Goal: Task Accomplishment & Management: Manage account settings

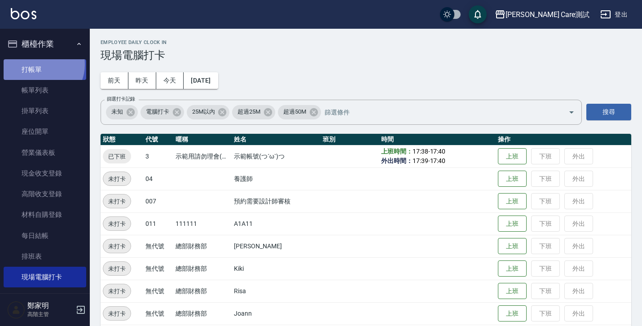
click at [39, 64] on link "打帳單" at bounding box center [45, 69] width 83 height 21
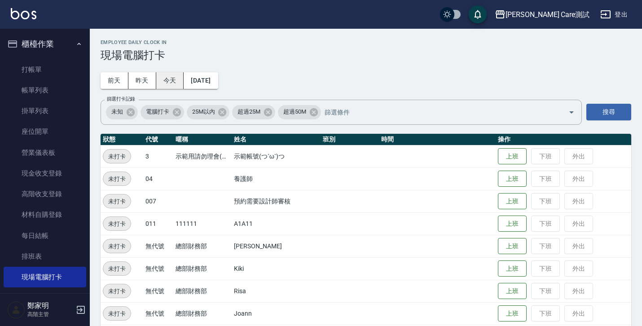
click at [182, 82] on button "今天" at bounding box center [170, 80] width 28 height 17
click at [154, 78] on button "昨天" at bounding box center [142, 80] width 28 height 17
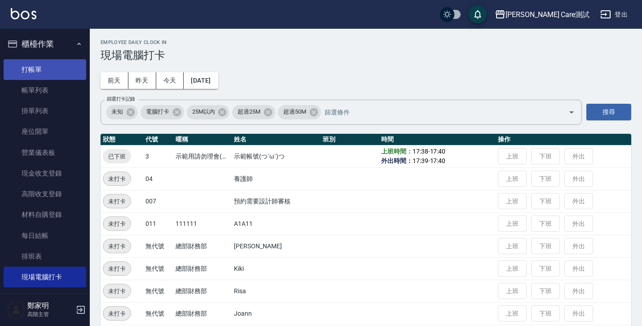
click at [42, 70] on link "打帳單" at bounding box center [45, 69] width 83 height 21
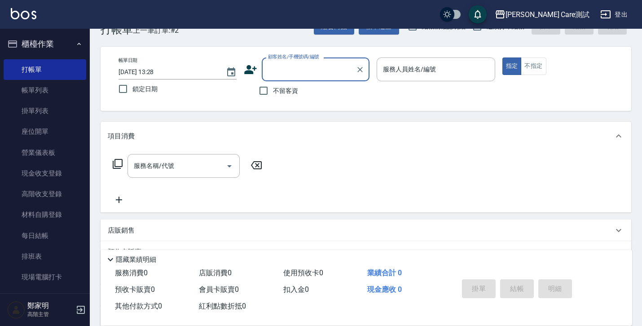
scroll to position [101, 0]
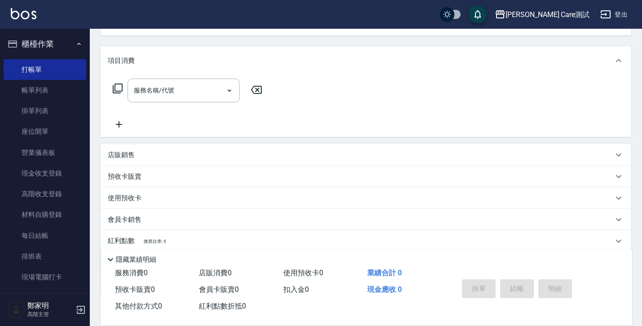
click at [149, 180] on div "預收卡販賣" at bounding box center [360, 176] width 505 height 9
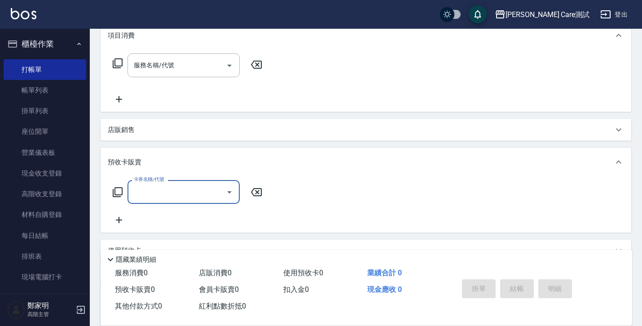
scroll to position [200, 0]
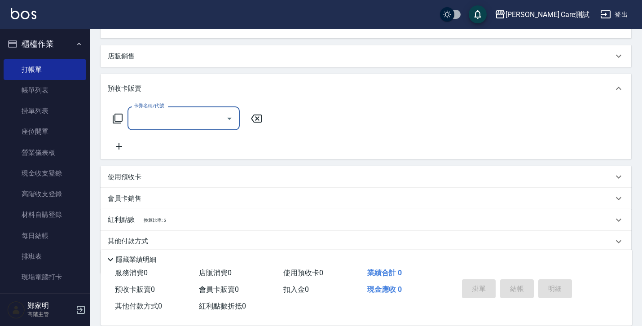
click at [209, 117] on input "卡券名稱/代號" at bounding box center [176, 118] width 91 height 16
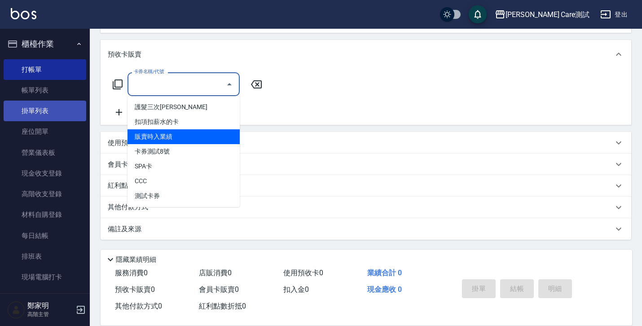
scroll to position [237, 0]
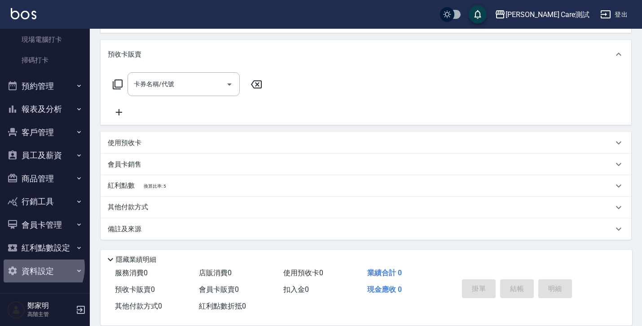
click at [39, 267] on button "資料設定" at bounding box center [45, 270] width 83 height 23
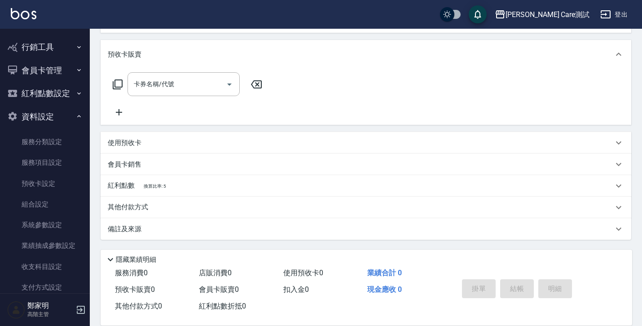
scroll to position [452, 0]
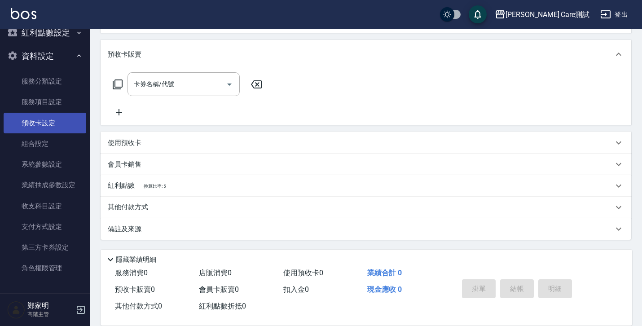
click at [54, 121] on link "預收卡設定" at bounding box center [45, 123] width 83 height 21
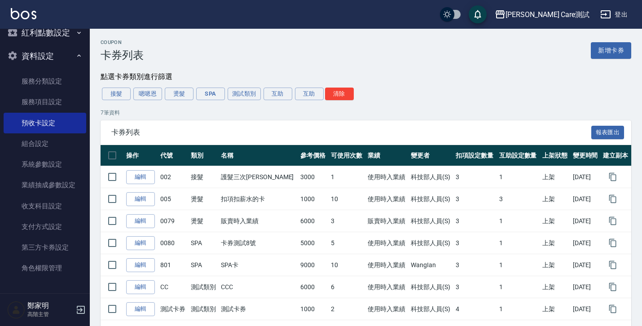
scroll to position [28, 0]
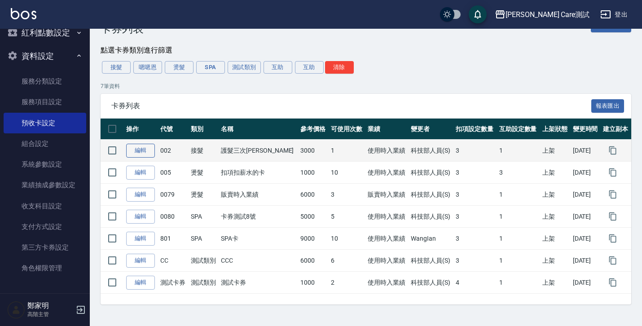
click at [144, 152] on link "編輯" at bounding box center [140, 151] width 29 height 14
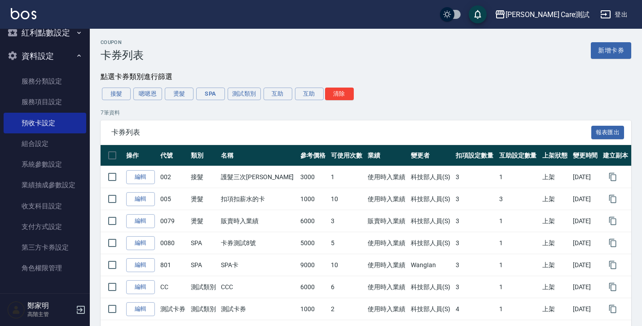
scroll to position [28, 0]
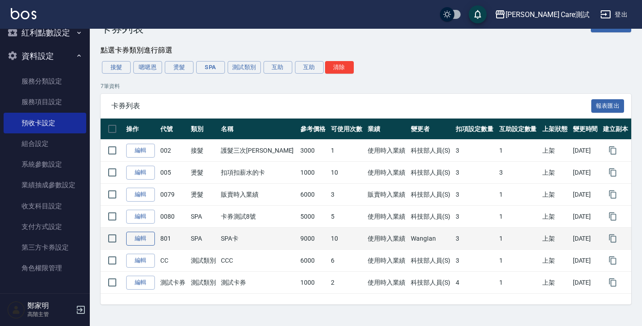
click at [140, 242] on link "編輯" at bounding box center [140, 239] width 29 height 14
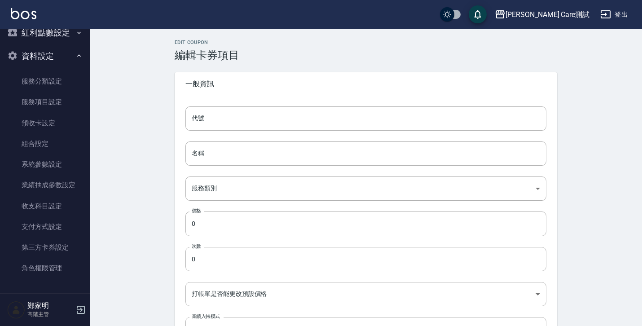
type input "801"
type input "SPA卡"
type input "0b4d4fef-41d6-4a32-b115-2b922c8b2f40"
type input "9000"
type input "10"
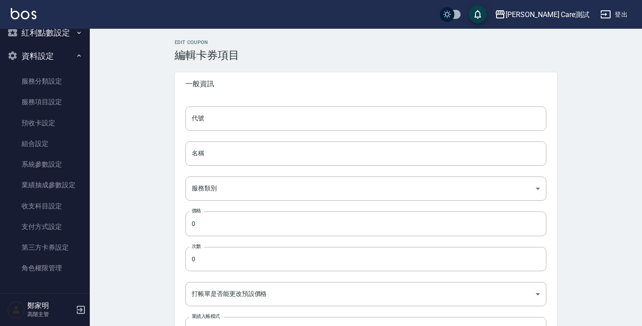
type input "UNSET"
type input "onSalary"
type input "技術協助"
type input "2"
type input "點數"
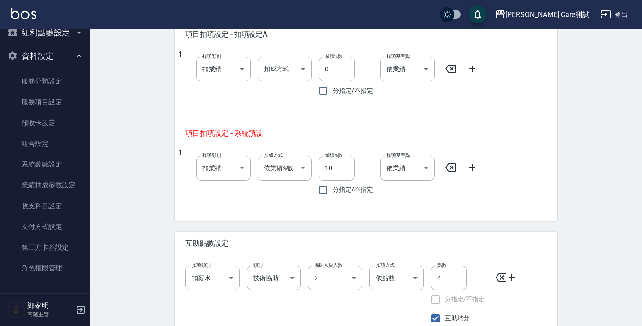
scroll to position [574, 0]
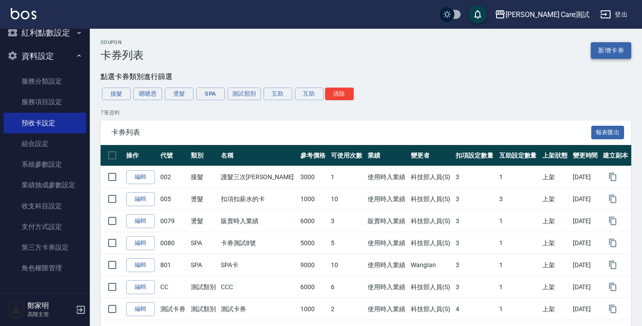
click at [605, 51] on link "新增卡券" at bounding box center [611, 50] width 40 height 17
drag, startPoint x: 106, startPoint y: 132, endPoint x: 140, endPoint y: 134, distance: 33.2
click at [140, 134] on div "卡券列表 報表匯出" at bounding box center [366, 132] width 530 height 25
copy span "卡券列表"
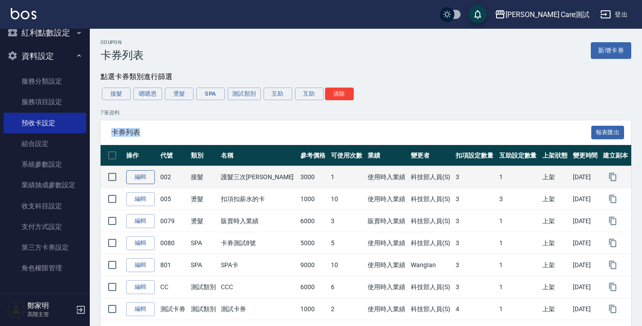
click at [146, 180] on link "編輯" at bounding box center [140, 177] width 29 height 14
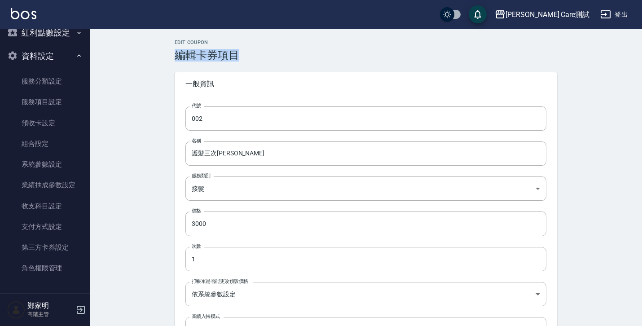
drag, startPoint x: 175, startPoint y: 56, endPoint x: 242, endPoint y: 61, distance: 67.0
click at [242, 61] on h3 "編輯卡券項目" at bounding box center [366, 55] width 382 height 13
copy h3 "編輯卡券項目"
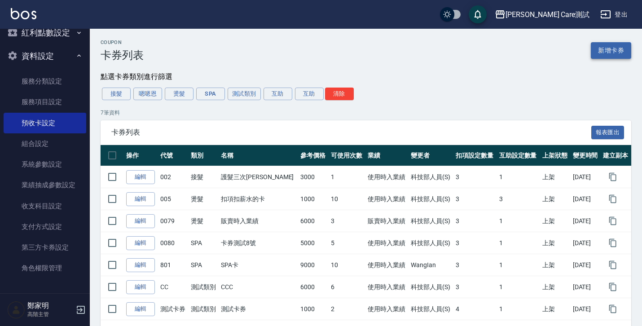
click at [607, 54] on link "新增卡券" at bounding box center [611, 50] width 40 height 17
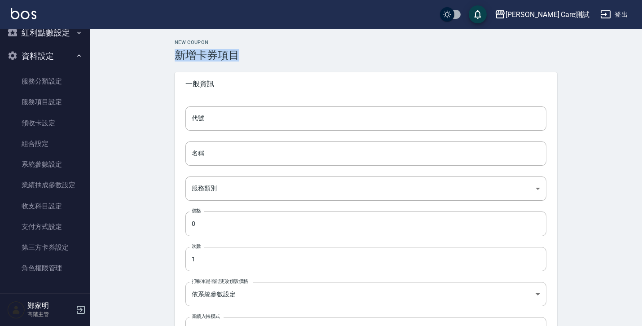
copy h3 "新增卡券項目"
drag, startPoint x: 175, startPoint y: 53, endPoint x: 256, endPoint y: 57, distance: 80.9
click at [256, 57] on h3 "新增卡券項目" at bounding box center [366, 55] width 382 height 13
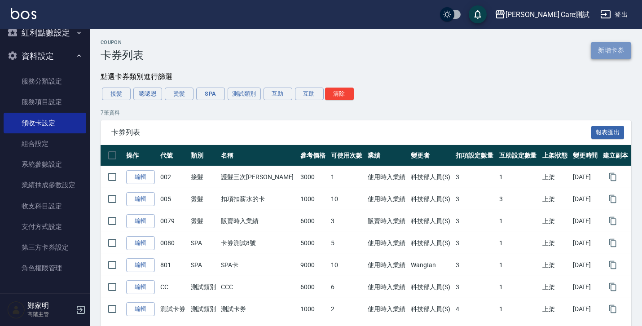
click at [608, 52] on link "新增卡券" at bounding box center [611, 50] width 40 height 17
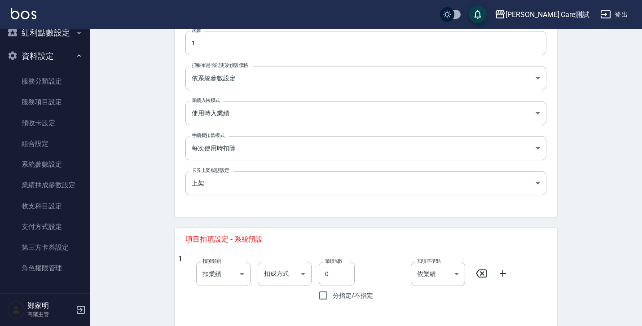
scroll to position [302, 0]
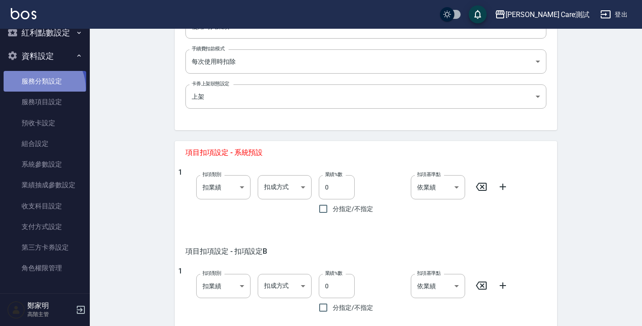
click at [39, 88] on link "服務分類設定" at bounding box center [45, 81] width 83 height 21
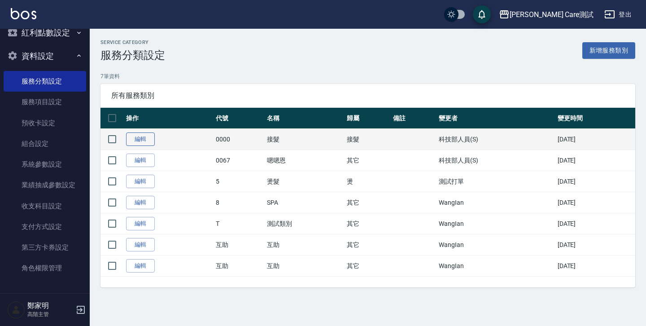
click at [137, 141] on link "編輯" at bounding box center [140, 139] width 29 height 14
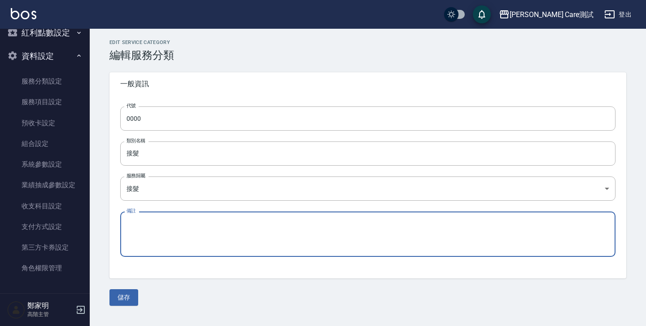
click at [143, 226] on textarea "備註" at bounding box center [368, 234] width 483 height 31
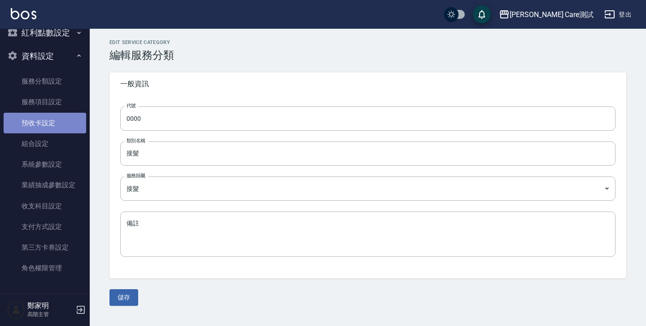
click at [44, 124] on link "預收卡設定" at bounding box center [45, 123] width 83 height 21
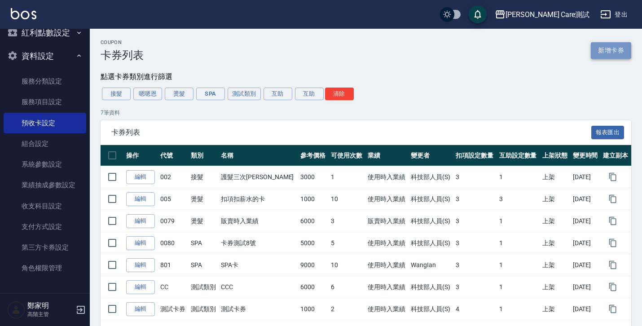
click at [599, 48] on link "新增卡券" at bounding box center [611, 50] width 40 height 17
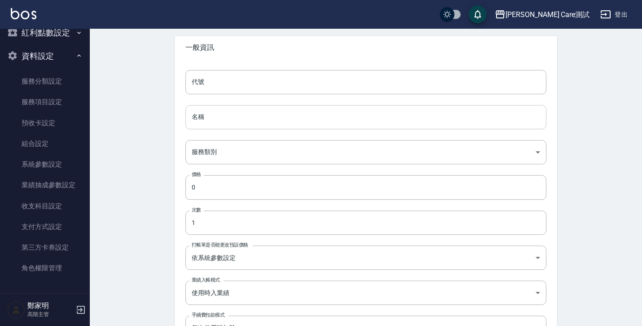
scroll to position [37, 0]
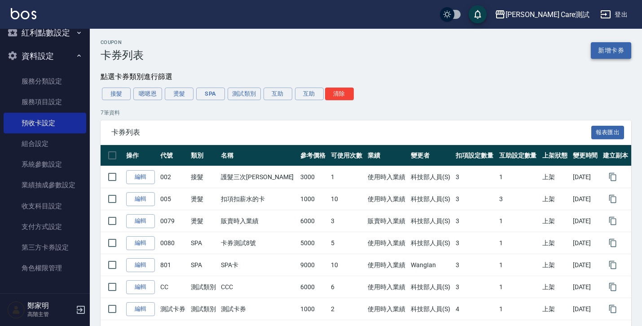
click at [612, 52] on link "新增卡券" at bounding box center [611, 50] width 40 height 17
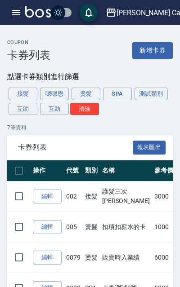
click at [18, 16] on icon "button" at bounding box center [16, 12] width 11 height 11
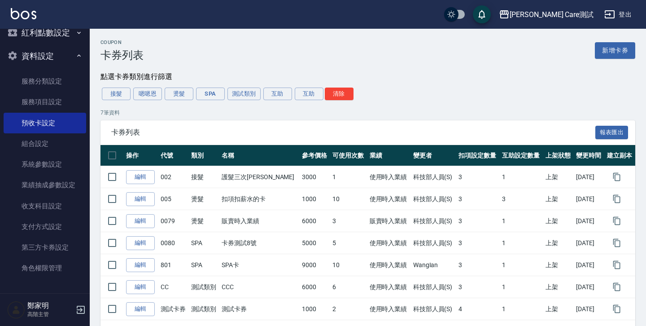
click at [535, 61] on div "Coupon 卡券列表 新增卡券 點選卡券類別進行篩選 接髮 嗯嗯恩 燙髮 SPA 測試類別 互助 互助 清除 7 筆資料 卡券列表 報表匯出 操作 代號 類…" at bounding box center [368, 184] width 556 height 291
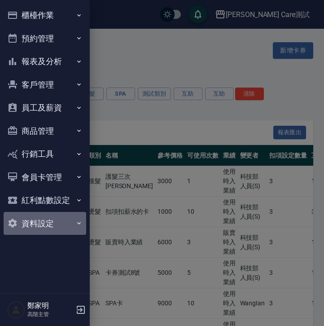
click at [67, 222] on button "資料設定" at bounding box center [45, 223] width 83 height 23
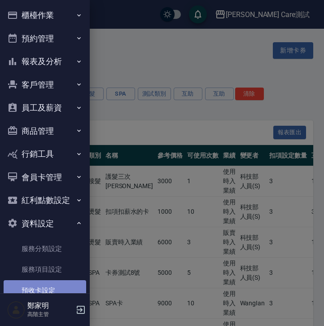
click at [62, 289] on link "預收卡設定" at bounding box center [45, 290] width 83 height 21
click at [38, 286] on link "預收卡設定" at bounding box center [45, 290] width 83 height 21
click at [179, 139] on div at bounding box center [162, 163] width 324 height 326
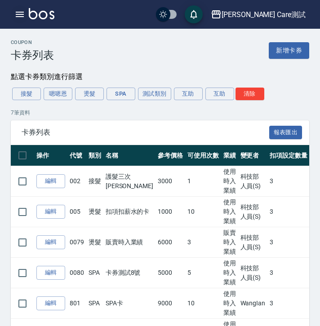
click at [21, 14] on icon "button" at bounding box center [20, 14] width 8 height 5
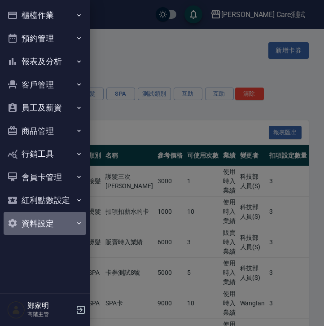
click at [45, 216] on button "資料設定" at bounding box center [45, 223] width 83 height 23
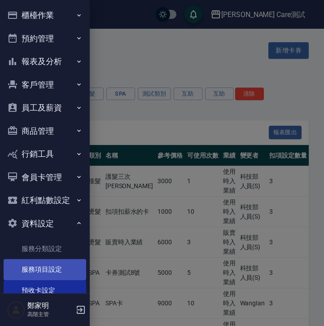
click at [48, 272] on link "服務項目設定" at bounding box center [45, 269] width 83 height 21
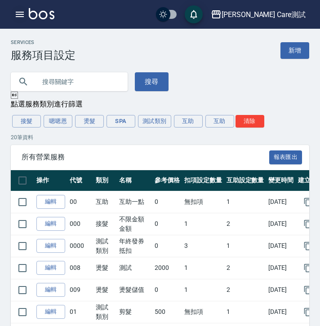
click at [18, 7] on button "button" at bounding box center [20, 14] width 18 height 18
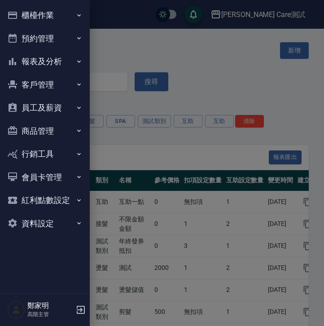
click at [73, 220] on button "資料設定" at bounding box center [45, 223] width 83 height 23
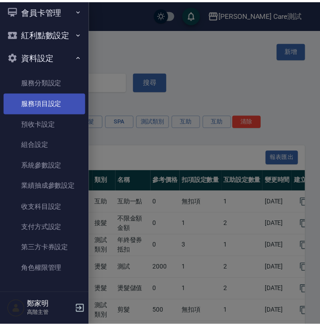
scroll to position [167, 0]
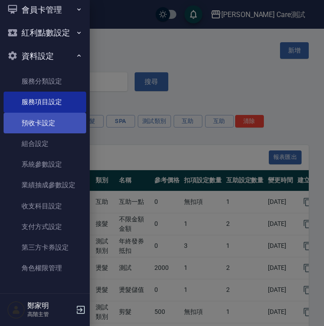
click at [48, 124] on link "預收卡設定" at bounding box center [45, 123] width 83 height 21
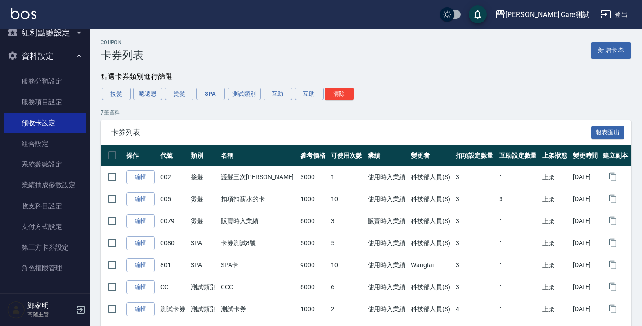
click at [400, 62] on div "Coupon 卡券列表 新增卡券 點選卡券類別進行篩選 接髮 嗯嗯恩 燙髮 SPA 測試類別 互助 互助 清除 7 筆資料 卡券列表 報表匯出 操作 代號 類…" at bounding box center [366, 184] width 552 height 291
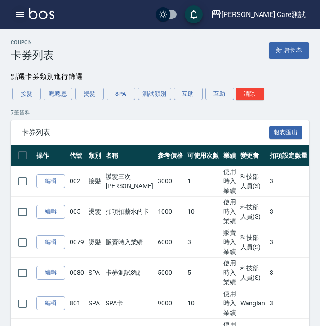
click at [22, 16] on icon "button" at bounding box center [20, 14] width 8 height 5
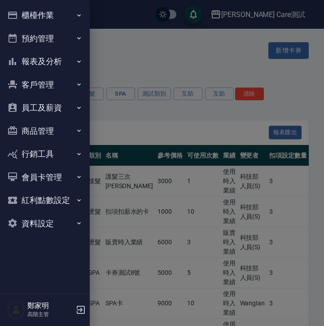
click at [41, 213] on button "資料設定" at bounding box center [45, 223] width 83 height 23
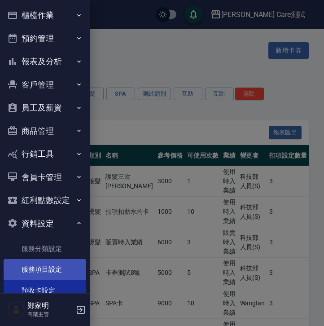
click at [41, 271] on link "服務項目設定" at bounding box center [45, 269] width 83 height 21
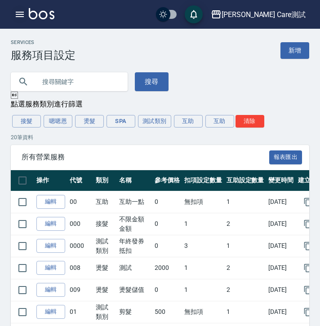
click at [14, 14] on icon "button" at bounding box center [19, 14] width 11 height 11
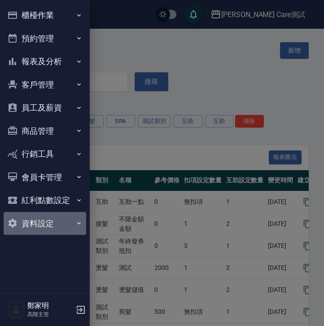
click at [46, 222] on button "資料設定" at bounding box center [45, 223] width 83 height 23
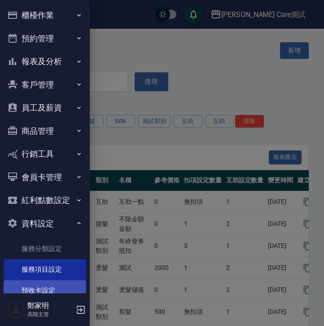
click at [48, 291] on link "預收卡設定" at bounding box center [45, 290] width 83 height 21
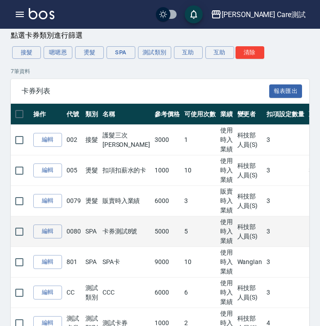
scroll to position [60, 0]
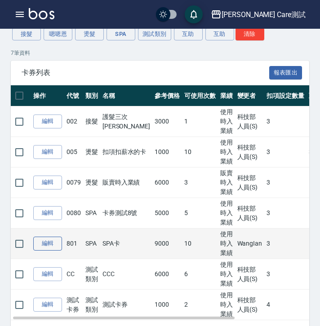
click at [57, 249] on link "編輯" at bounding box center [47, 243] width 29 height 14
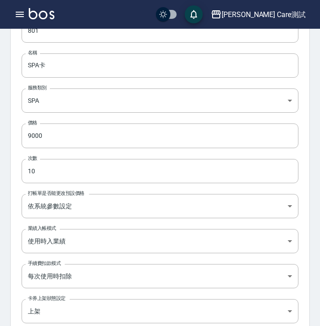
scroll to position [150, 0]
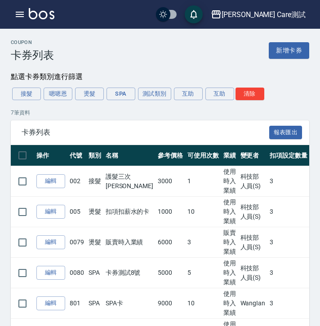
click at [207, 84] on div "Coupon 卡券列表 新增卡券 點選卡券類別進行篩選 接髮 嗯嗯恩 燙髮 SPA 測試類別 互助 互助 清除 7 筆資料 卡券列表 報表匯出 操作 代號 類…" at bounding box center [160, 214] width 320 height 351
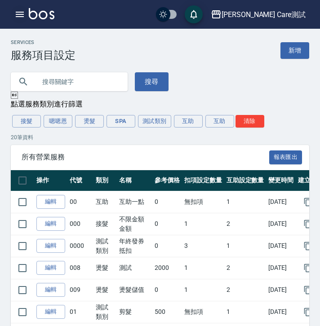
click at [25, 9] on icon "button" at bounding box center [19, 14] width 11 height 11
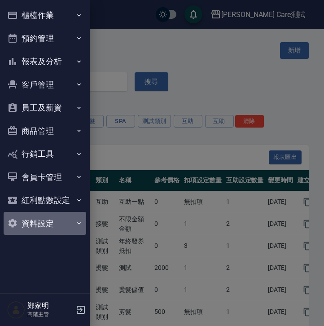
click at [44, 225] on button "資料設定" at bounding box center [45, 223] width 83 height 23
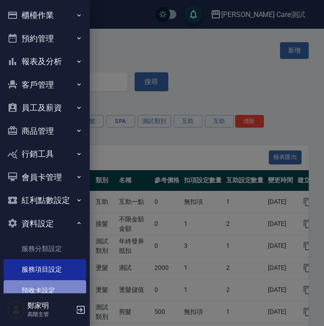
click at [45, 285] on link "預收卡設定" at bounding box center [45, 290] width 83 height 21
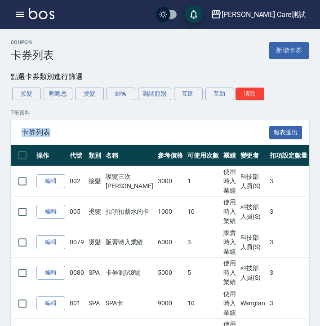
copy div "卡券列表"
drag, startPoint x: 265, startPoint y: 133, endPoint x: 304, endPoint y: 135, distance: 38.6
click at [304, 135] on div "卡券列表 報表匯出" at bounding box center [160, 132] width 298 height 25
click at [11, 8] on div "Jean Care測試 登出" at bounding box center [160, 14] width 320 height 29
click at [17, 11] on icon "button" at bounding box center [19, 14] width 11 height 11
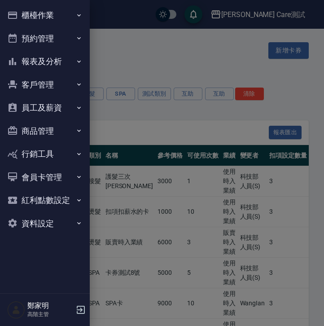
click at [33, 22] on button "櫃檯作業" at bounding box center [45, 15] width 83 height 23
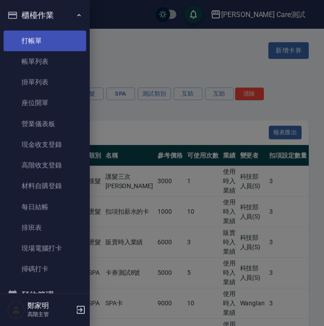
click at [42, 48] on link "打帳單" at bounding box center [45, 41] width 83 height 21
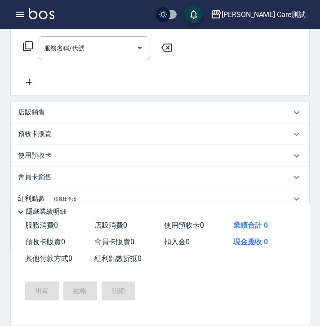
scroll to position [194, 0]
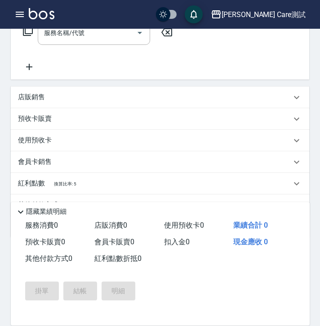
click at [105, 123] on div "預收卡販賣" at bounding box center [154, 118] width 273 height 9
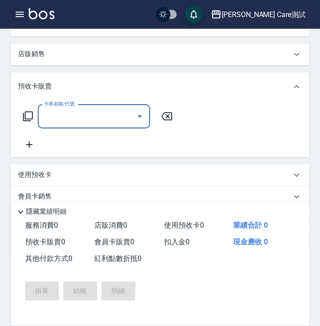
scroll to position [237, 0]
click at [138, 121] on icon "Open" at bounding box center [139, 115] width 11 height 11
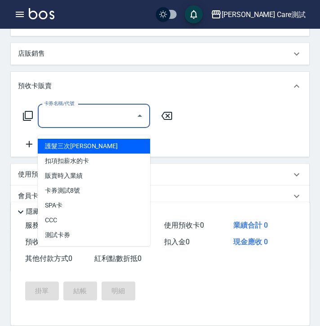
click at [168, 101] on div "預收卡販賣" at bounding box center [160, 86] width 298 height 29
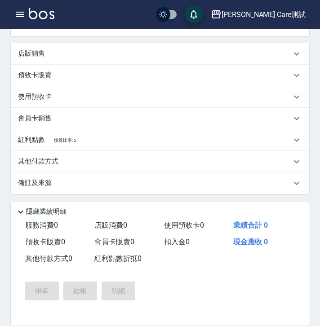
click at [148, 101] on div "使用預收卡" at bounding box center [154, 96] width 273 height 9
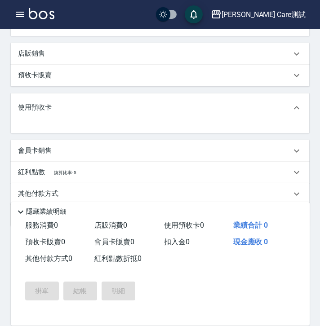
click at [83, 80] on div "預收卡販賣" at bounding box center [154, 74] width 273 height 9
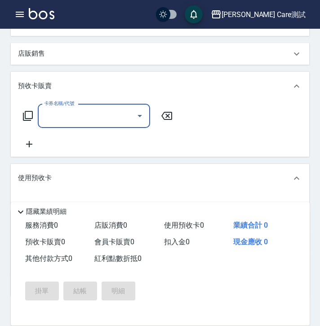
scroll to position [0, 0]
click at [138, 121] on icon "Open" at bounding box center [139, 115] width 11 height 11
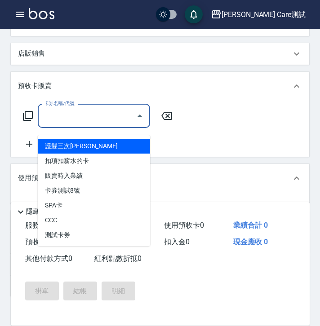
click at [121, 147] on span "護髮三次卡" at bounding box center [94, 146] width 112 height 15
type input "護髮三次卡(002)"
type input "9"
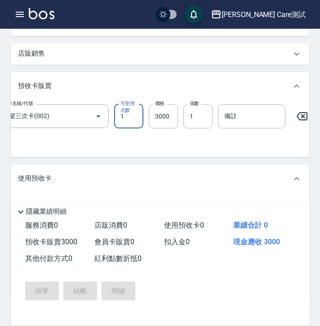
scroll to position [0, 45]
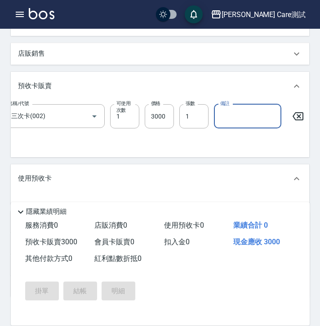
click at [245, 128] on input "備註" at bounding box center [247, 116] width 67 height 24
click at [218, 140] on div "卡券名稱/代號 護髮三次卡(002) 卡券名稱/代號 可使用次數 1 可使用次數 價格 3000 價格 張數 1 張數 備註 備註" at bounding box center [115, 127] width 284 height 46
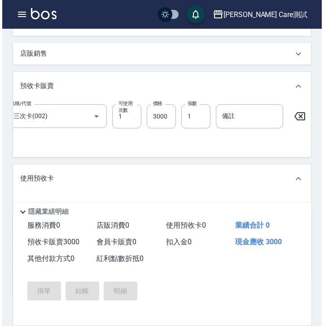
scroll to position [0, 0]
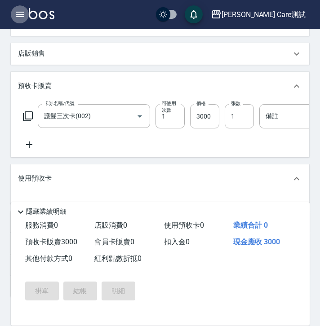
click at [19, 15] on icon "button" at bounding box center [19, 14] width 11 height 11
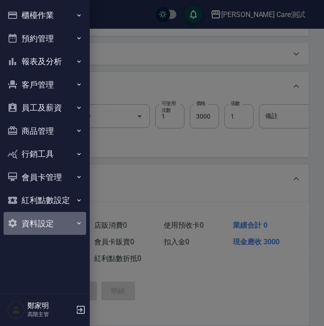
click at [66, 228] on button "資料設定" at bounding box center [45, 223] width 83 height 23
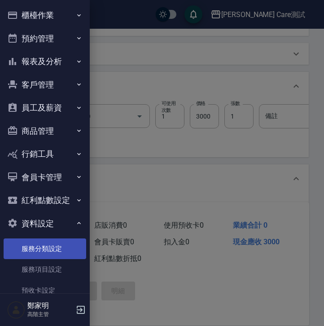
scroll to position [86, 0]
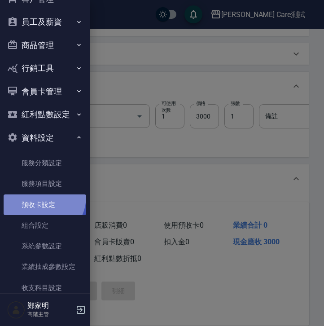
click at [39, 196] on link "預收卡設定" at bounding box center [45, 204] width 83 height 21
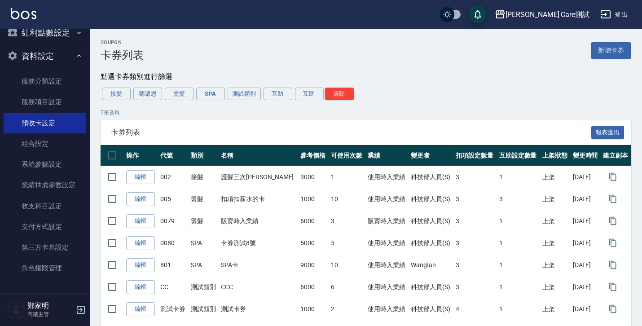
click at [476, 83] on div "Coupon 卡券列表 新增卡券 點選卡券類別進行篩選 接髮 嗯嗯恩 燙髮 SPA 測試類別 互助 互助 清除 7 筆資料 卡券列表 報表匯出 操作 代號 類…" at bounding box center [366, 184] width 552 height 291
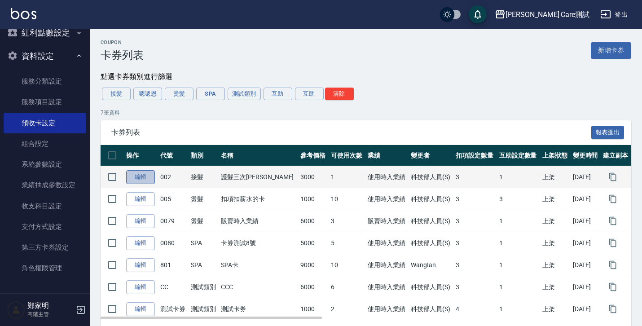
click at [137, 178] on link "編輯" at bounding box center [140, 177] width 29 height 14
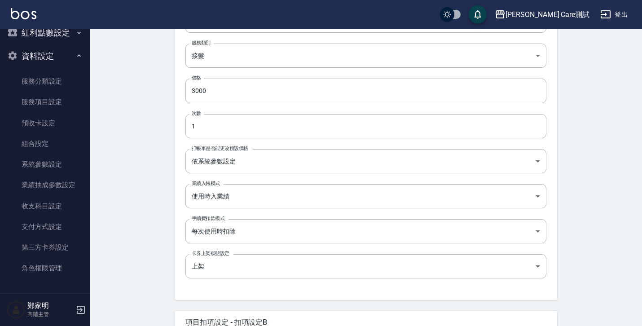
scroll to position [146, 0]
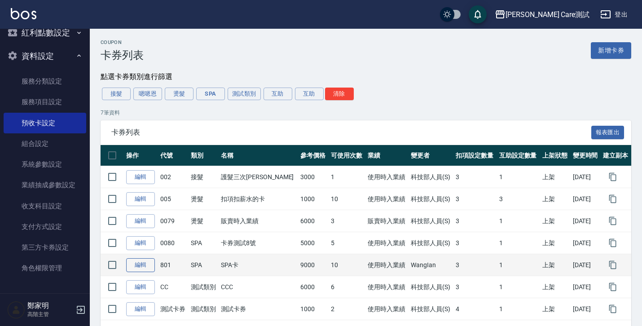
click at [138, 265] on link "編輯" at bounding box center [140, 265] width 29 height 14
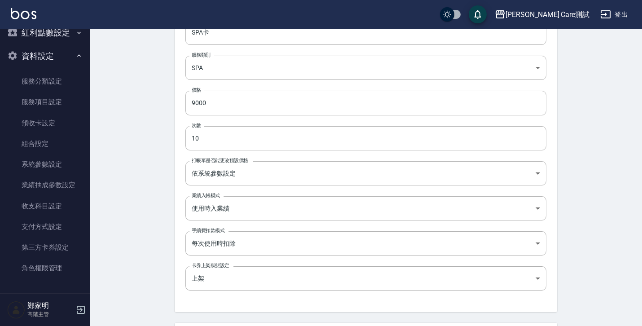
scroll to position [121, 0]
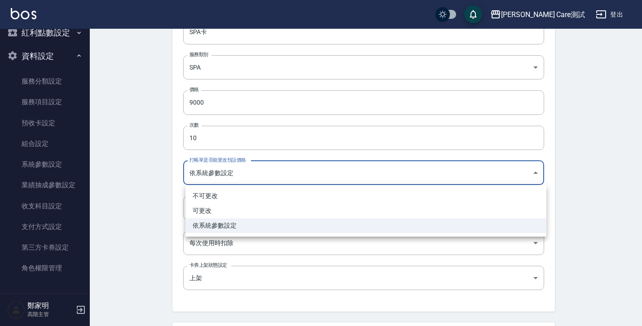
click at [221, 174] on body "Jean Care測試 登出 櫃檯作業 打帳單 帳單列表 掛單列表 座位開單 營業儀表板 現金收支登錄 高階收支登錄 材料自購登錄 每日結帳 排班表 現場電腦…" at bounding box center [321, 329] width 642 height 900
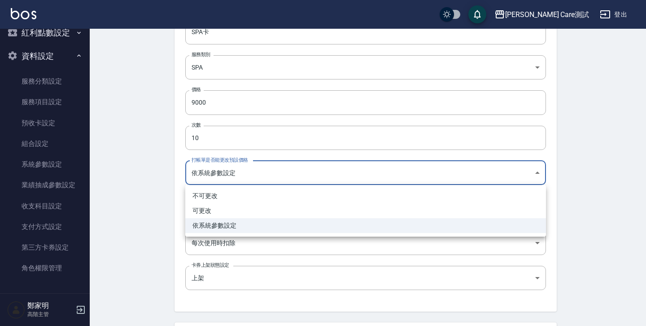
click at [138, 174] on div at bounding box center [323, 163] width 646 height 326
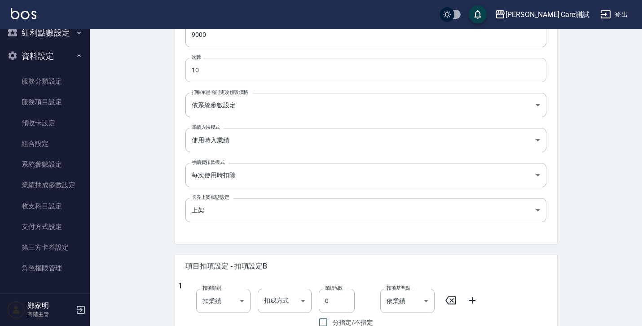
scroll to position [220, 0]
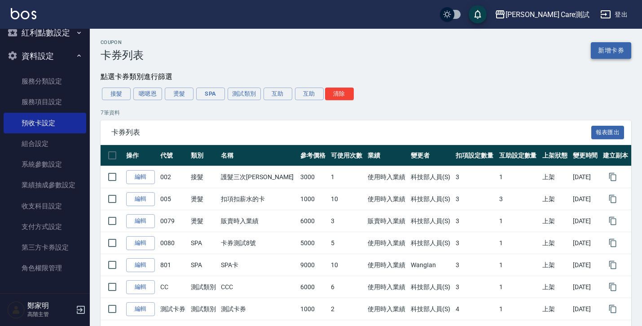
click at [606, 53] on link "新增卡券" at bounding box center [611, 50] width 40 height 17
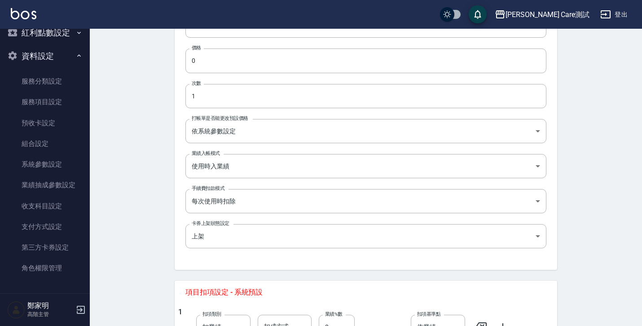
scroll to position [45, 0]
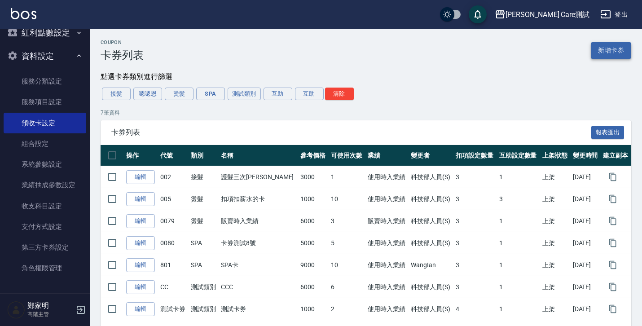
click at [599, 47] on link "新增卡券" at bounding box center [611, 50] width 40 height 17
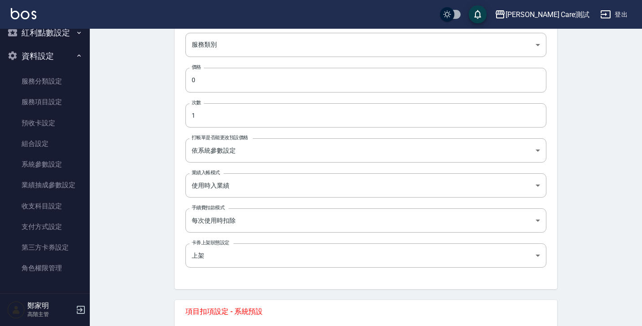
scroll to position [178, 0]
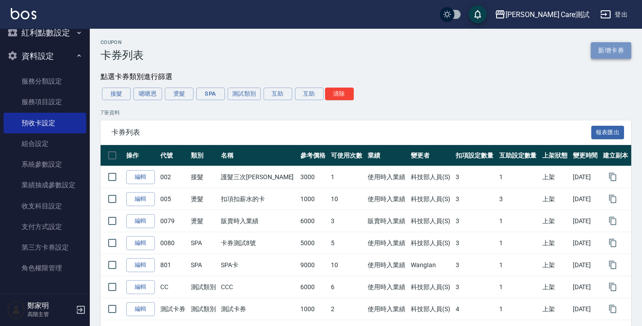
click at [608, 49] on link "新增卡券" at bounding box center [611, 50] width 40 height 17
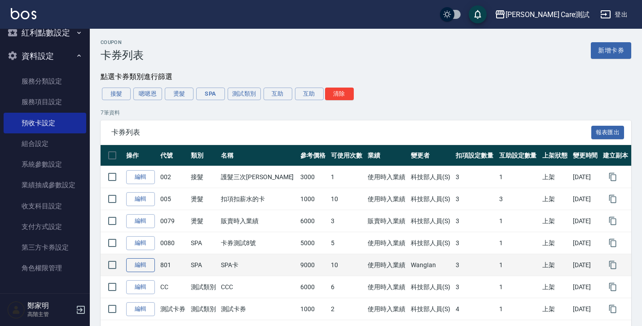
click at [139, 263] on link "編輯" at bounding box center [140, 265] width 29 height 14
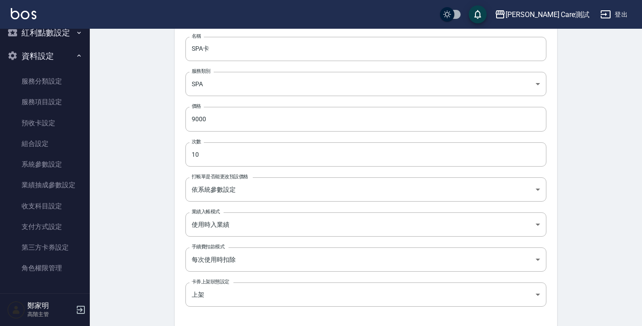
scroll to position [105, 0]
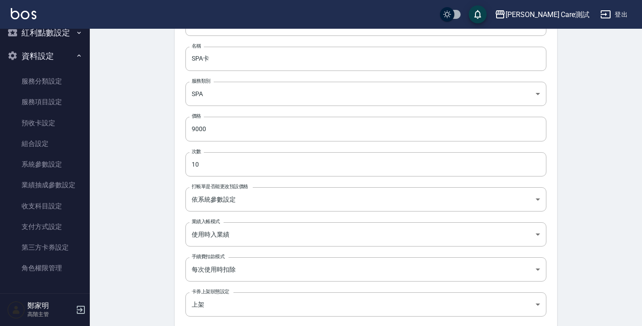
scroll to position [82, 0]
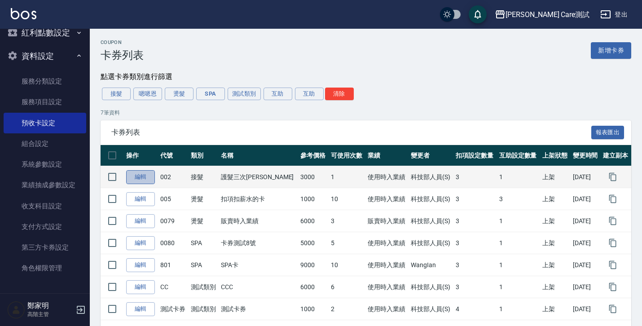
click at [134, 178] on link "編輯" at bounding box center [140, 177] width 29 height 14
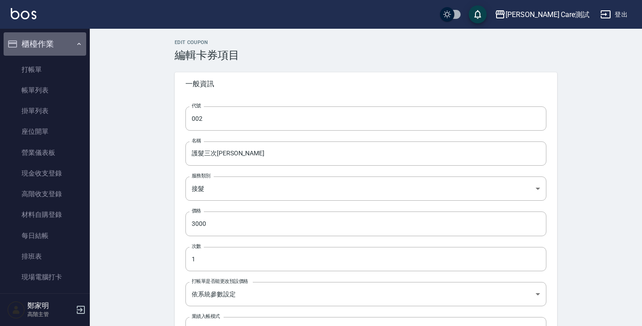
click at [67, 41] on button "櫃檯作業" at bounding box center [45, 43] width 83 height 23
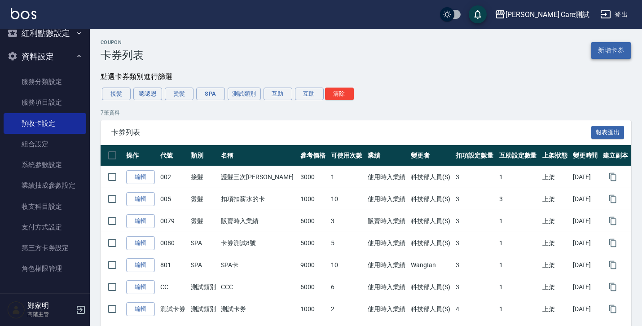
click at [596, 53] on link "新增卡券" at bounding box center [611, 50] width 40 height 17
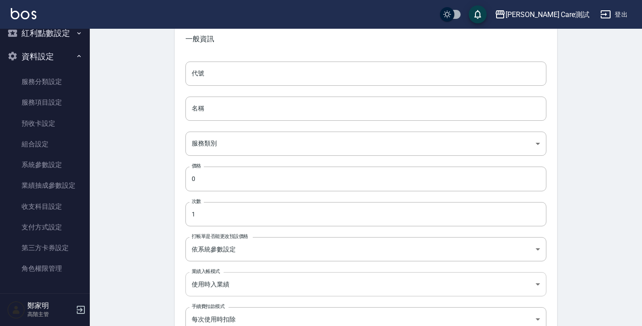
scroll to position [46, 0]
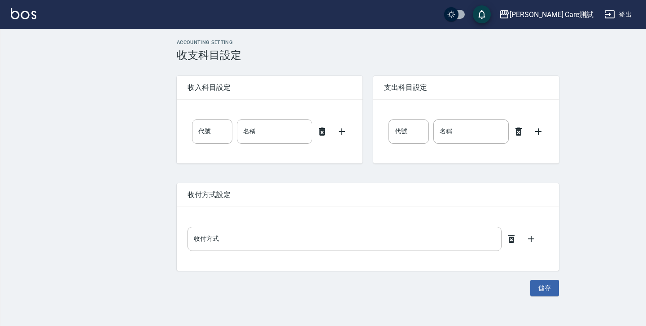
type input "0"
type input "售貨費用"
type input "0"
type input "售貨費用"
type input "零用金"
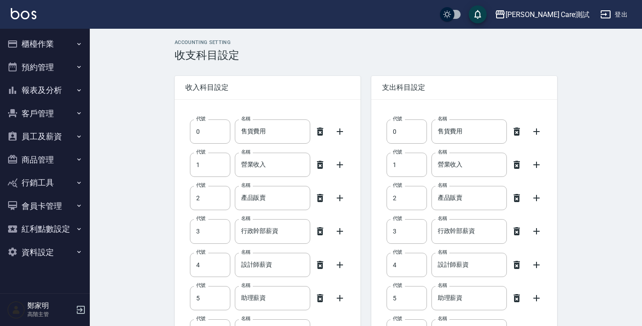
click at [31, 246] on button "資料設定" at bounding box center [45, 252] width 83 height 23
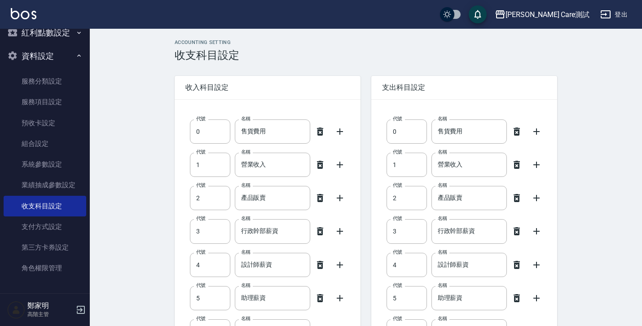
click at [31, 246] on link "第三方卡券設定" at bounding box center [45, 247] width 83 height 21
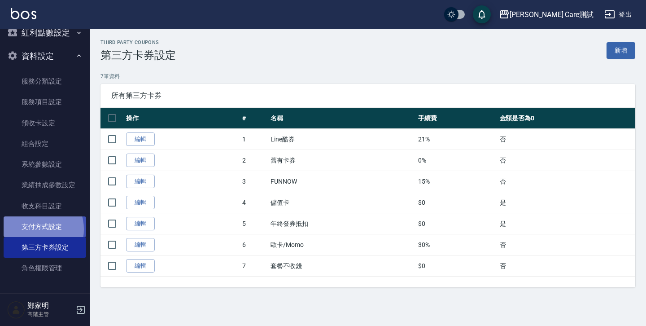
click at [36, 229] on link "支付方式設定" at bounding box center [45, 226] width 83 height 21
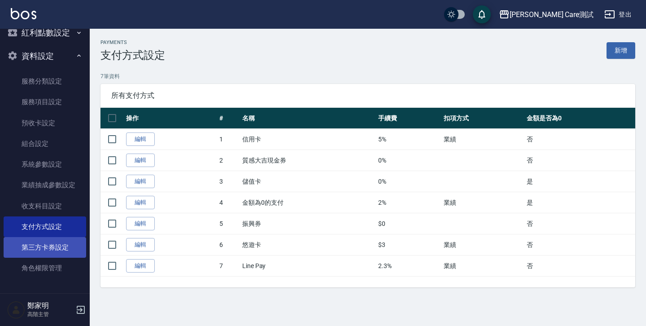
click at [39, 239] on link "第三方卡券設定" at bounding box center [45, 247] width 83 height 21
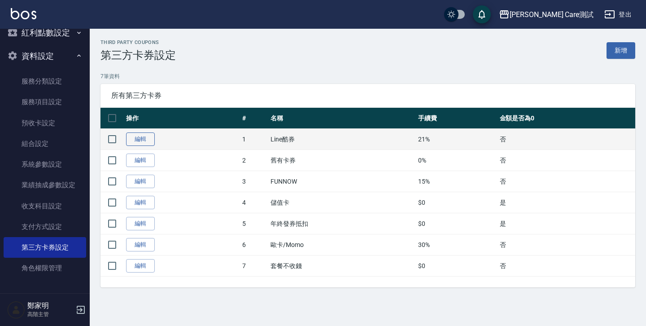
click at [145, 140] on link "編輯" at bounding box center [140, 139] width 29 height 14
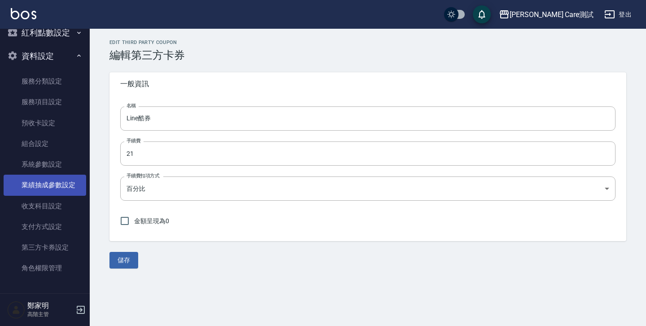
click at [52, 192] on link "業績抽成參數設定" at bounding box center [45, 185] width 83 height 21
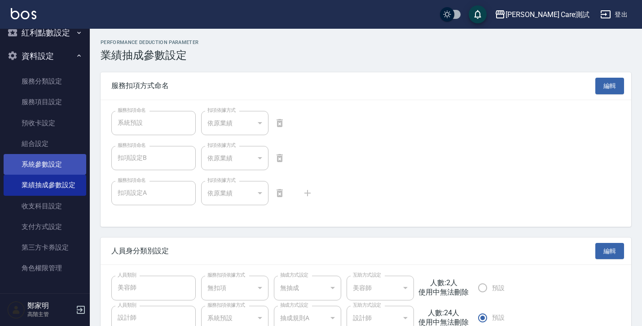
click at [43, 157] on link "系統參數設定" at bounding box center [45, 164] width 83 height 21
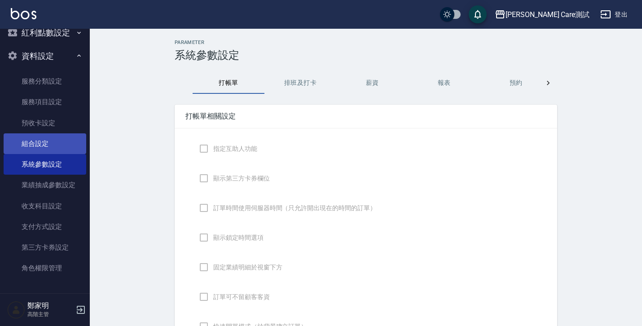
checkbox input "true"
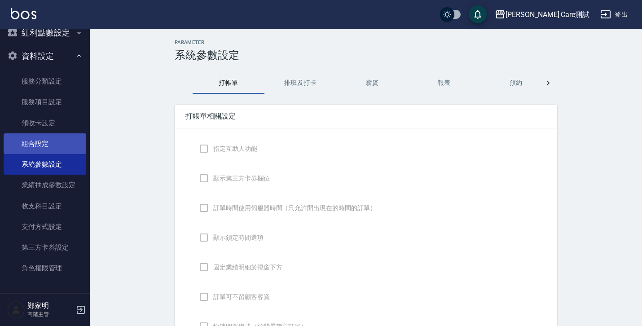
checkbox input "true"
type input "感熱紙(57mm)"
type input "NICKNAME"
type input "LASTORDER"
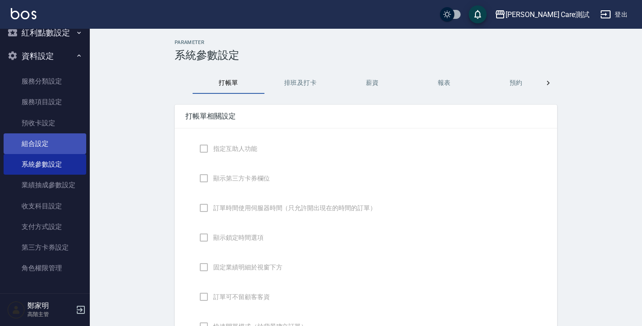
checkbox input "true"
type input "www.yjtytytytj"
checkbox input "true"
type textarea "hello"
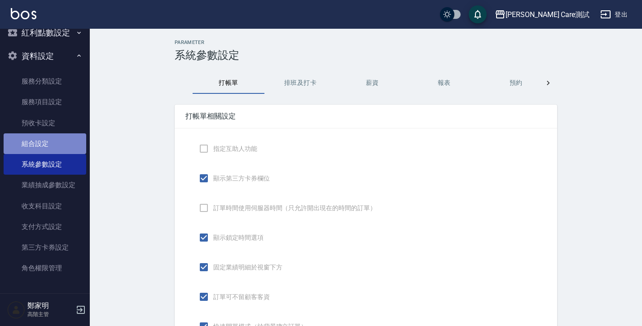
click at [44, 147] on link "組合設定" at bounding box center [45, 143] width 83 height 21
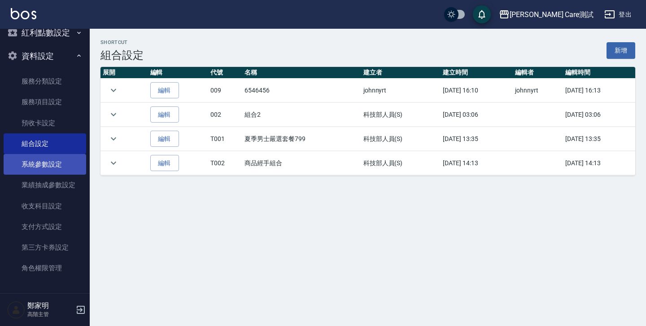
click at [46, 159] on link "系統參數設定" at bounding box center [45, 164] width 83 height 21
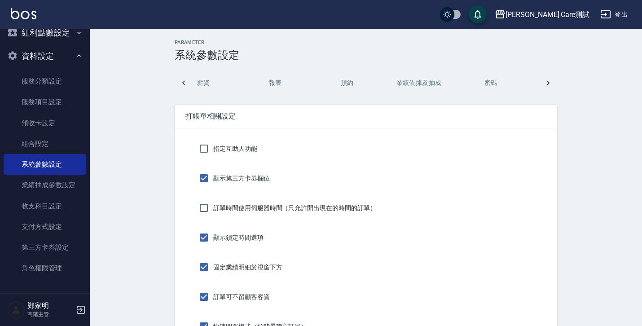
scroll to position [0, 171]
click at [353, 77] on button "預約" at bounding box center [345, 83] width 72 height 22
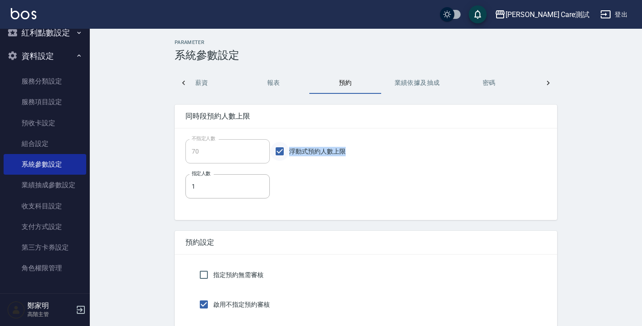
drag, startPoint x: 361, startPoint y: 149, endPoint x: 278, endPoint y: 149, distance: 83.0
click at [278, 149] on div "不指定人數 70 不指定人數 浮動式預約人數上限" at bounding box center [365, 151] width 361 height 24
copy span "浮動式預約人數上限"
click at [294, 148] on span "浮動式預約人數上限" at bounding box center [317, 151] width 57 height 9
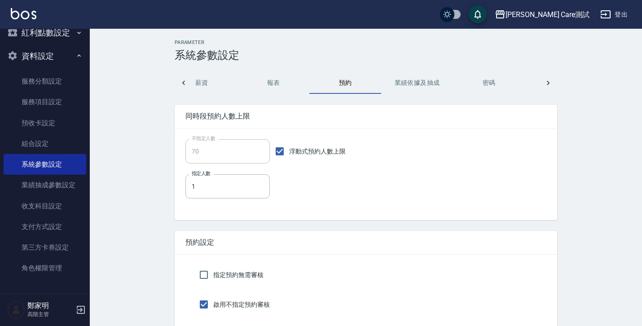
click at [289, 148] on input "浮動式預約人數上限" at bounding box center [279, 151] width 19 height 19
click at [294, 148] on span "浮動式預約人數上限" at bounding box center [317, 151] width 57 height 9
click at [289, 148] on input "浮動式預約人數上限" at bounding box center [279, 151] width 19 height 19
checkbox input "true"
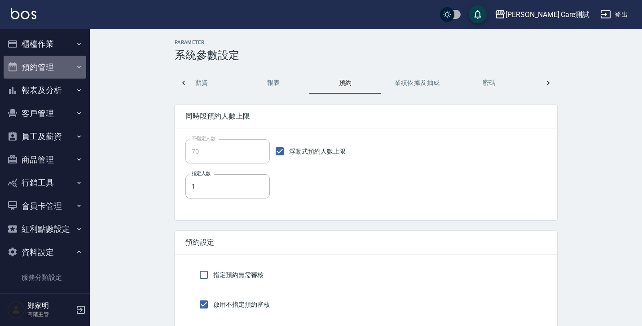
click at [49, 77] on button "預約管理" at bounding box center [45, 67] width 83 height 23
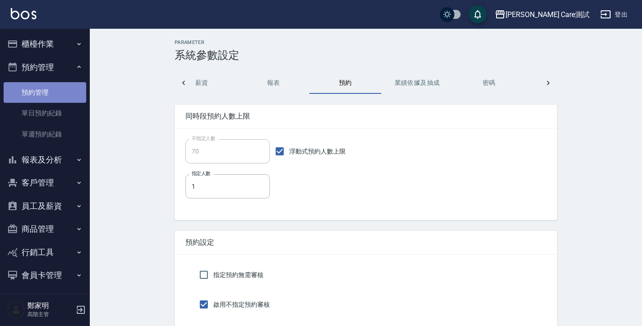
click at [50, 92] on link "預約管理" at bounding box center [45, 92] width 83 height 21
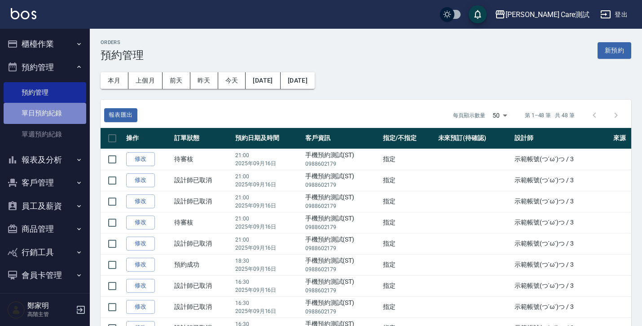
click at [48, 108] on link "單日預約紀錄" at bounding box center [45, 113] width 83 height 21
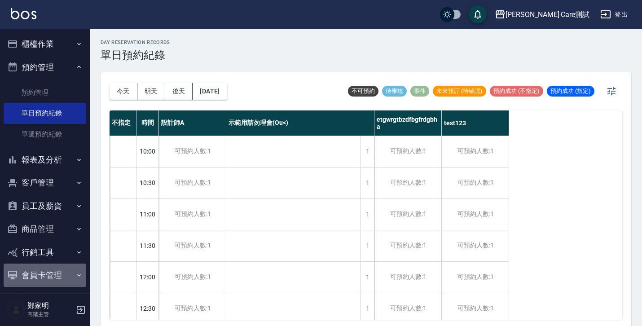
click at [57, 277] on button "會員卡管理" at bounding box center [45, 274] width 83 height 23
click at [60, 272] on button "會員卡管理" at bounding box center [45, 274] width 83 height 23
click at [50, 57] on button "預約管理" at bounding box center [45, 67] width 83 height 23
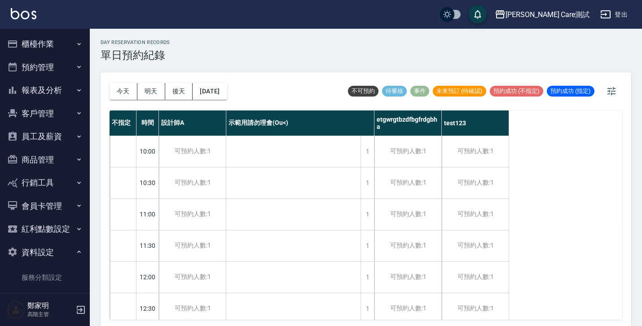
scroll to position [196, 0]
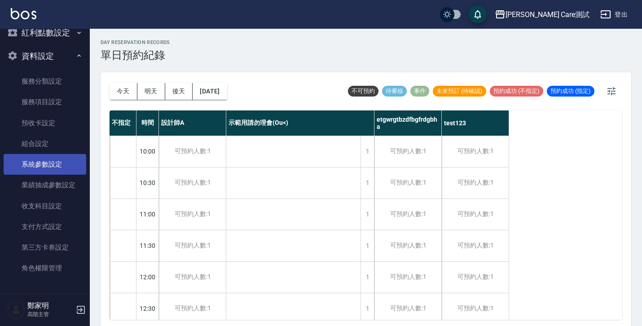
click at [45, 163] on link "系統參數設定" at bounding box center [45, 164] width 83 height 21
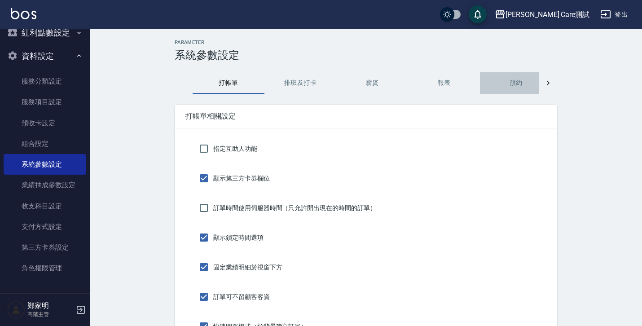
click at [499, 86] on button "預約" at bounding box center [516, 83] width 72 height 22
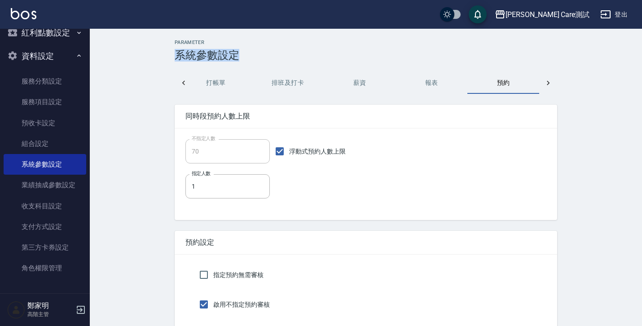
copy h3 "系統參數設定"
drag, startPoint x: 175, startPoint y: 51, endPoint x: 262, endPoint y: 53, distance: 87.1
click at [262, 53] on h3 "系統參數設定" at bounding box center [366, 55] width 382 height 13
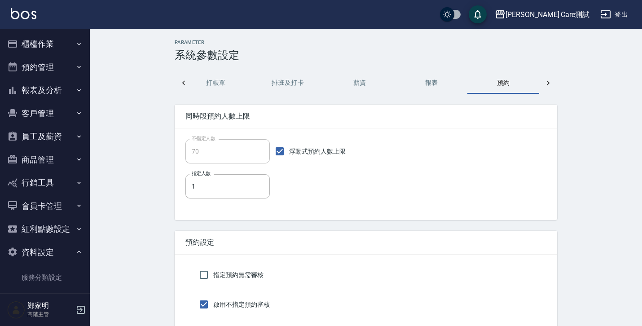
click at [31, 48] on button "櫃檯作業" at bounding box center [45, 43] width 83 height 23
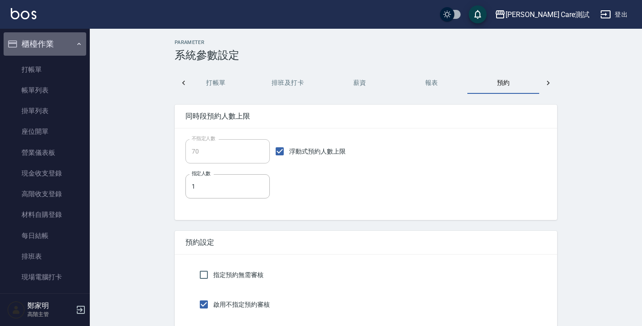
click at [53, 39] on button "櫃檯作業" at bounding box center [45, 43] width 83 height 23
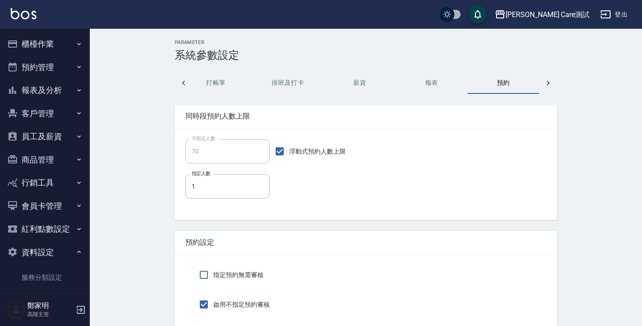
click at [42, 68] on button "預約管理" at bounding box center [45, 67] width 83 height 23
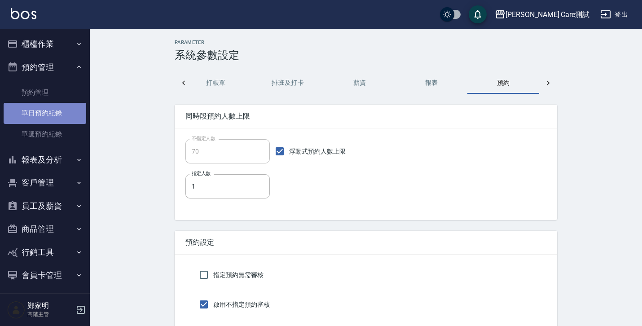
click at [49, 109] on link "單日預約紀錄" at bounding box center [45, 113] width 83 height 21
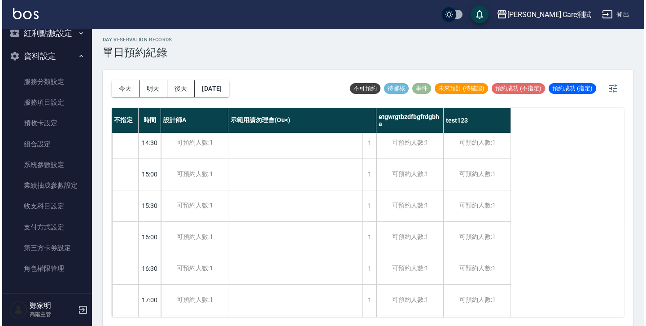
scroll to position [228, 0]
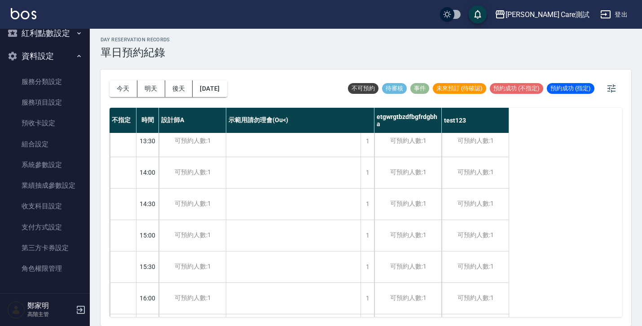
click at [274, 264] on div "手機預約測試(ST) 公道價八萬一、ASDF 手機預約測試(ST) ASDF 手機預約測試(ST) ASDF" at bounding box center [293, 282] width 135 height 754
click at [125, 265] on div at bounding box center [123, 266] width 26 height 31
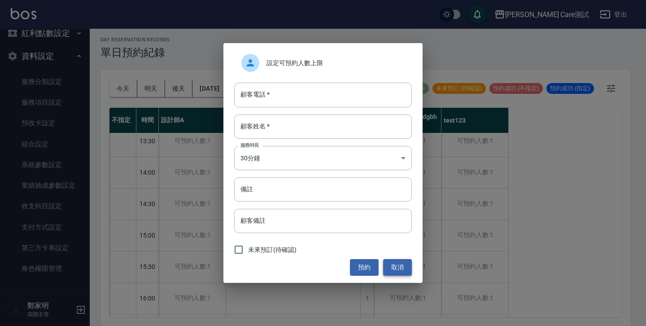
click at [395, 267] on button "取消" at bounding box center [397, 267] width 29 height 17
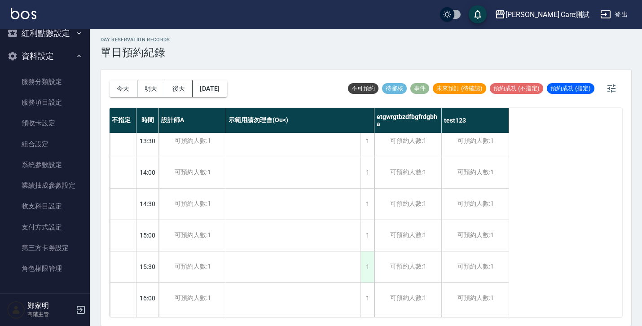
click at [373, 266] on div "1" at bounding box center [366, 266] width 13 height 31
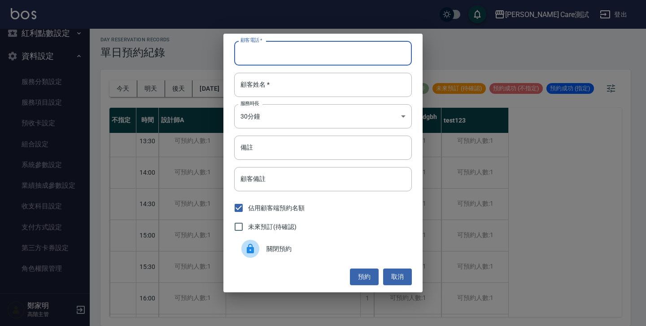
click at [304, 61] on input "顧客電話   *" at bounding box center [323, 53] width 178 height 24
click at [298, 88] on input "顧客姓名   *" at bounding box center [323, 85] width 178 height 24
click at [285, 62] on input "顧客電話   *" at bounding box center [323, 53] width 178 height 24
type input "0"
click at [277, 90] on input "顧客姓名   *" at bounding box center [323, 85] width 178 height 24
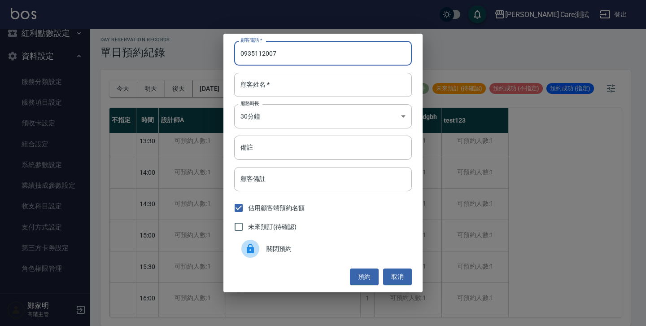
drag, startPoint x: 283, startPoint y: 52, endPoint x: 248, endPoint y: 52, distance: 35.0
click at [248, 52] on input "0935112007" at bounding box center [323, 53] width 178 height 24
type input "0987654327"
click at [251, 74] on div "顧客姓名   * 顧客姓名   *" at bounding box center [323, 85] width 178 height 24
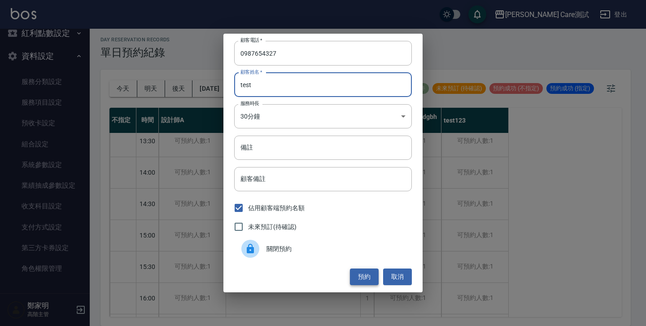
type input "test"
click at [372, 280] on button "預約" at bounding box center [364, 276] width 29 height 17
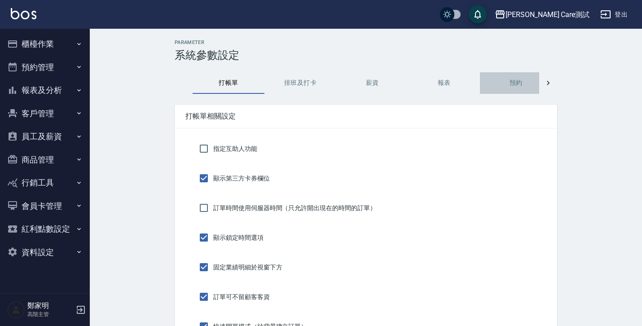
click at [500, 87] on button "預約" at bounding box center [516, 83] width 72 height 22
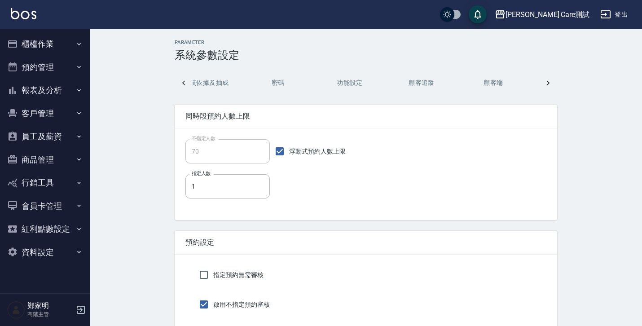
scroll to position [0, 443]
click at [495, 84] on button "設計師端" at bounding box center [503, 83] width 72 height 22
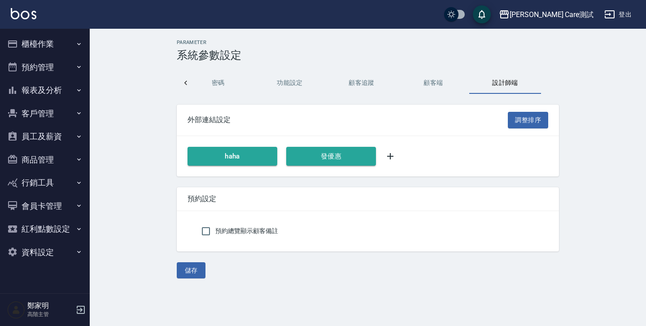
click at [423, 86] on button "顧客端" at bounding box center [434, 83] width 72 height 22
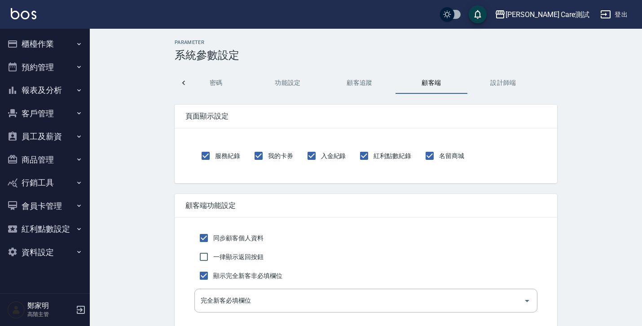
click at [368, 86] on button "顧客追蹤" at bounding box center [360, 83] width 72 height 22
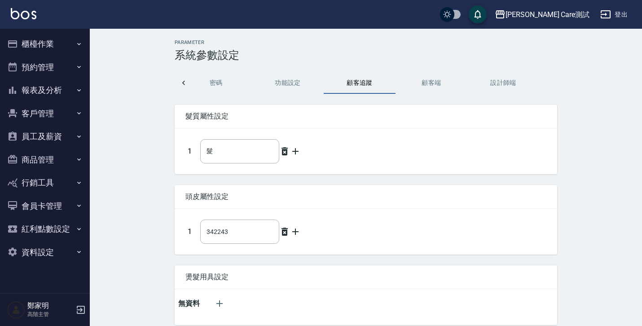
click at [287, 88] on button "功能設定" at bounding box center [288, 83] width 72 height 22
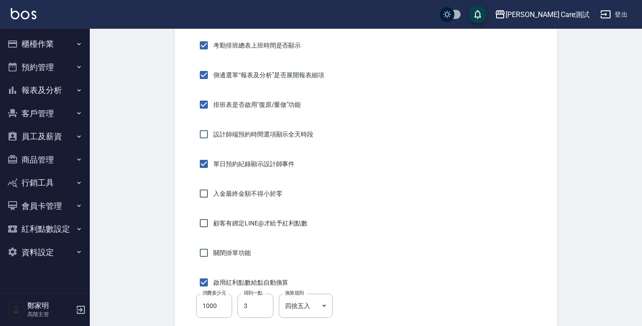
scroll to position [0, 0]
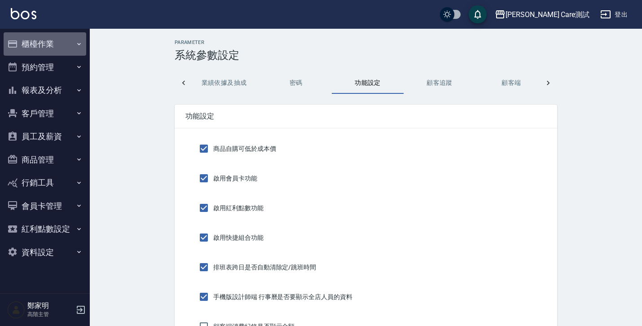
click at [32, 32] on button "櫃檯作業" at bounding box center [45, 43] width 83 height 23
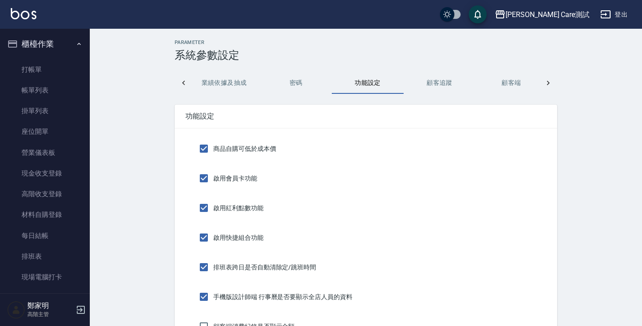
click at [45, 50] on button "櫃檯作業" at bounding box center [45, 43] width 83 height 23
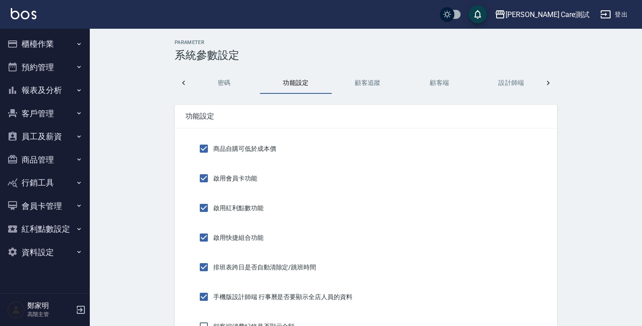
scroll to position [0, 442]
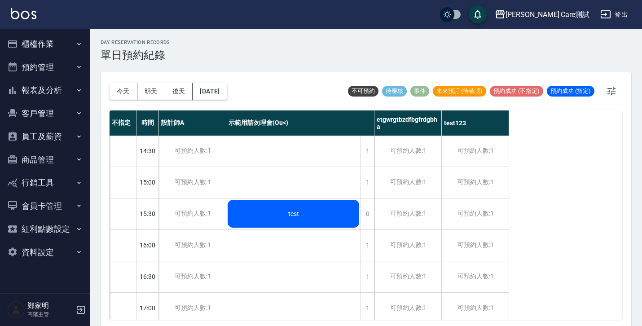
scroll to position [283, 0]
click at [39, 253] on button "資料設定" at bounding box center [45, 252] width 83 height 23
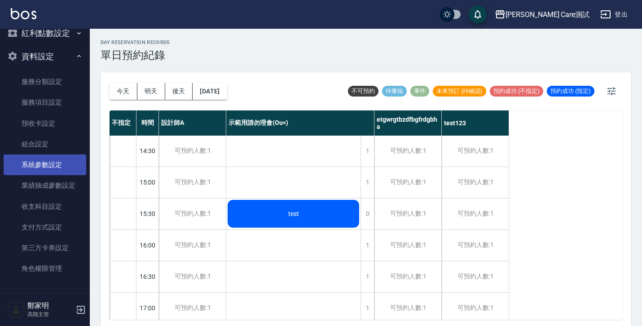
click at [44, 166] on link "系統參數設定" at bounding box center [45, 164] width 83 height 21
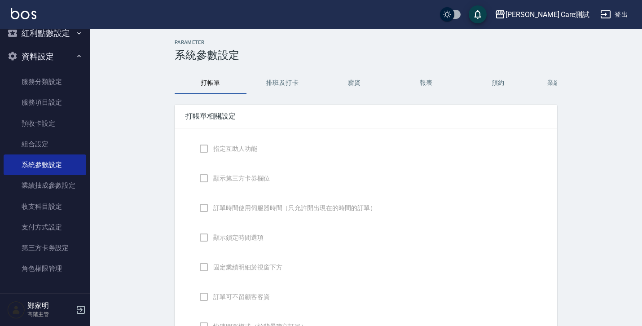
checkbox input "true"
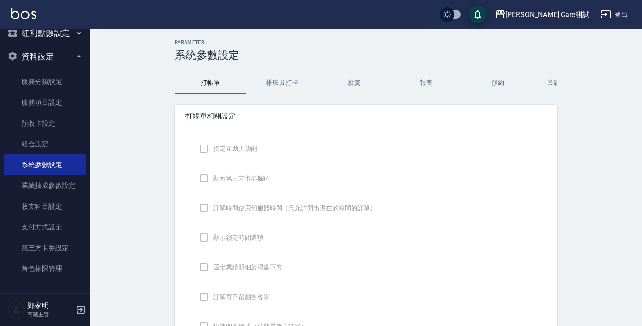
checkbox input "true"
type input "感熱紙(57mm)"
type input "NICKNAME"
type input "LASTORDER"
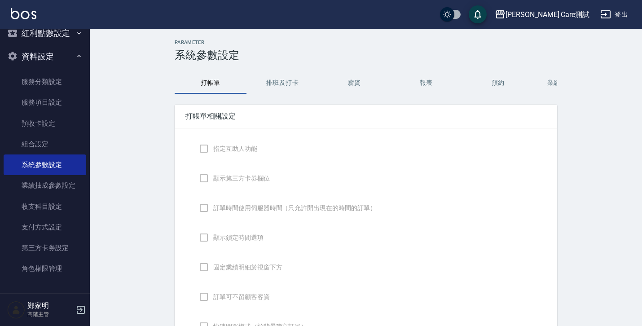
checkbox input "true"
type input "www.yjtytytytj"
checkbox input "true"
type textarea "hello"
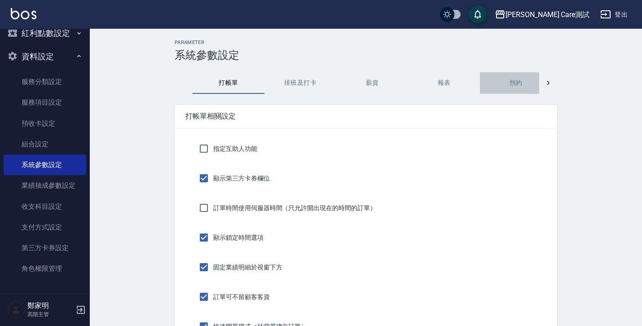
click at [502, 87] on button "預約" at bounding box center [516, 83] width 72 height 22
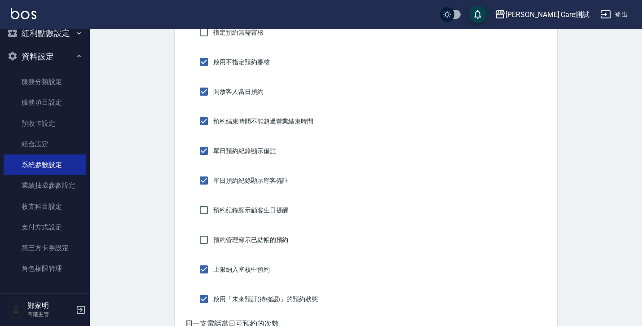
scroll to position [246, 0]
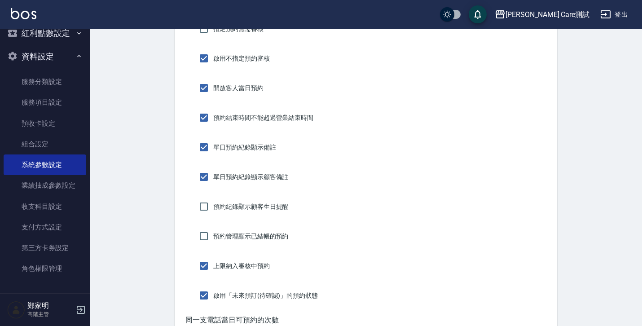
click at [276, 227] on label "預約管理顯示已結帳的預約" at bounding box center [241, 236] width 94 height 19
click at [213, 227] on input "預約管理顯示已結帳的預約" at bounding box center [203, 236] width 19 height 19
checkbox input "true"
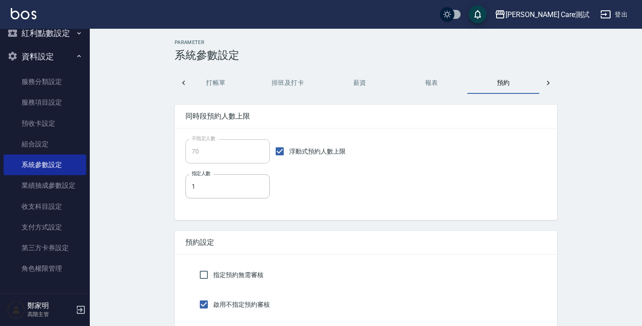
scroll to position [0, 13]
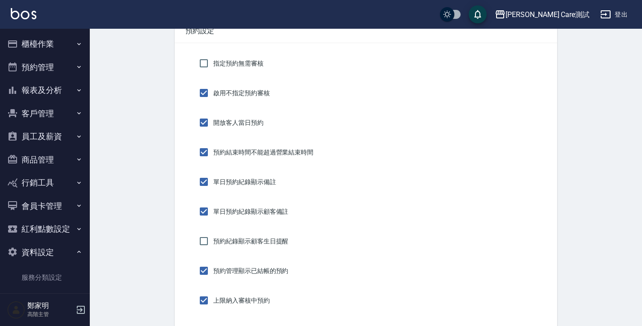
scroll to position [274, 0]
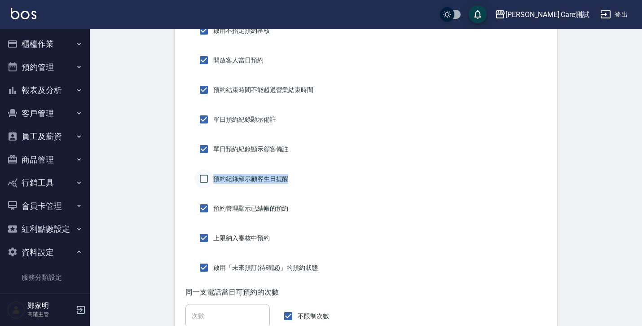
drag, startPoint x: 297, startPoint y: 175, endPoint x: 213, endPoint y: 182, distance: 84.2
click at [213, 182] on div "預約紀錄顯示顧客生日提醒" at bounding box center [365, 178] width 361 height 19
copy span "預約紀錄顯示顧客生日提醒"
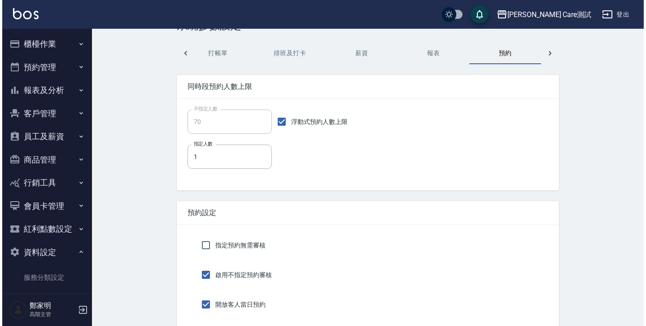
scroll to position [0, 0]
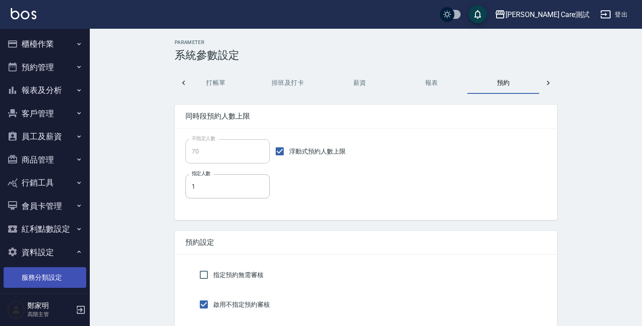
click at [38, 282] on link "服務分類設定" at bounding box center [45, 277] width 83 height 21
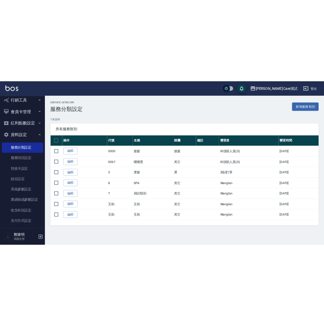
scroll to position [196, 0]
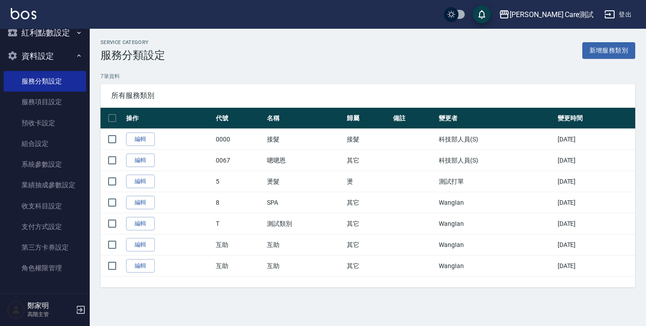
click at [395, 34] on div "Service Category 服務分類設定 新增服務類別 7 筆資料 所有服務類別 操作 代號 名稱 歸屬 備註 變更者 變更時間 編輯 0000 接髮 …" at bounding box center [368, 169] width 556 height 280
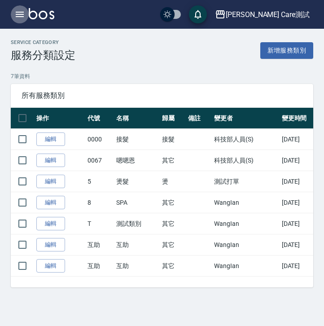
click at [26, 11] on button "button" at bounding box center [20, 14] width 18 height 18
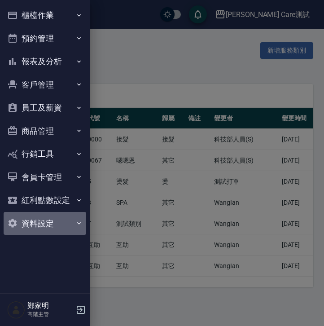
click at [58, 220] on button "資料設定" at bounding box center [45, 223] width 83 height 23
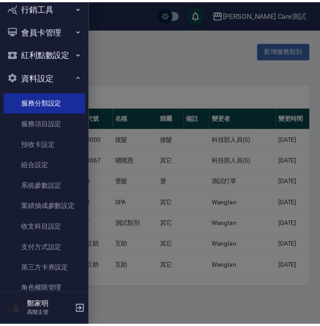
scroll to position [167, 0]
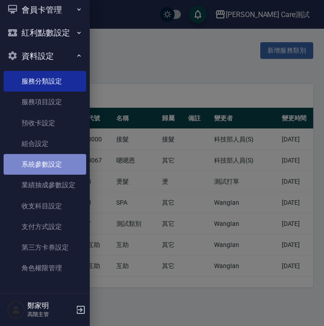
click at [57, 159] on link "系統參數設定" at bounding box center [45, 164] width 83 height 21
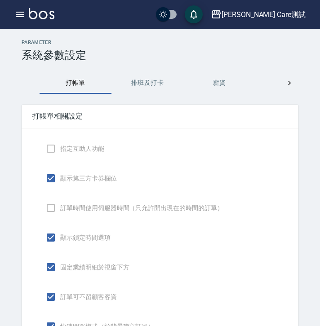
type input "Google地圖/搜尋"
type input "FB/Instagram"
type input "抖音/Tiktok"
type input "KOL/部落客文章"
type input "小紅書推薦"
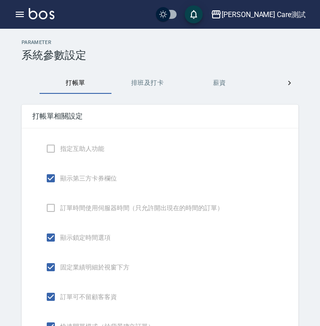
type input "親朋好友推薦"
type input "設計師個人line@"
type input "過路客"
type input "設計師原本客人"
type input "票券平台"
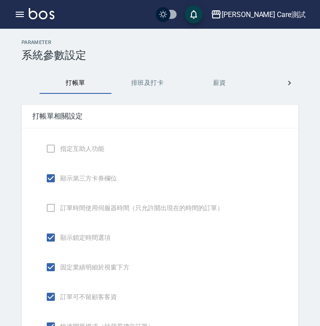
type input "測試攝氏123"
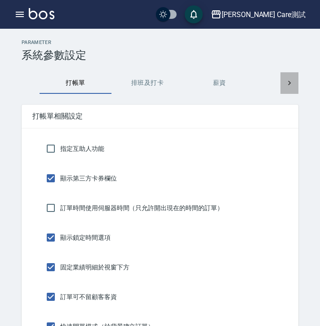
click at [293, 83] on div at bounding box center [289, 83] width 18 height 22
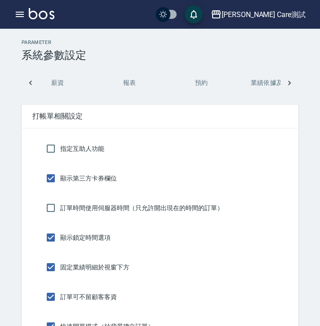
scroll to position [0, 215]
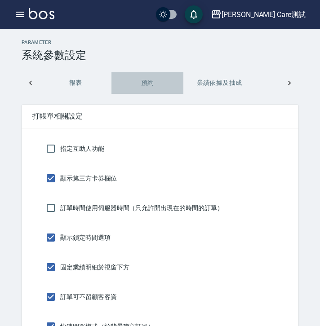
click at [147, 79] on button "預約" at bounding box center [147, 83] width 72 height 22
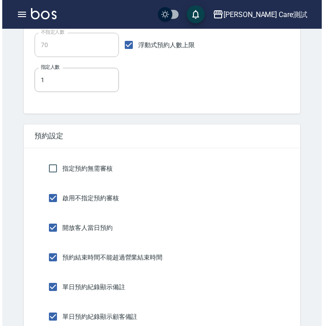
scroll to position [346, 0]
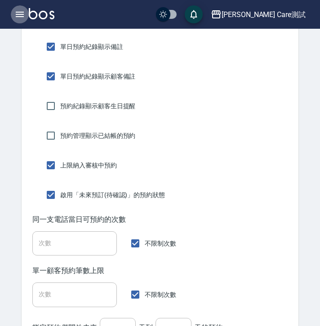
click at [21, 17] on icon "button" at bounding box center [19, 14] width 11 height 11
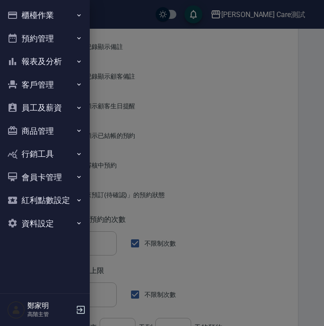
click at [70, 204] on button "紅利點數設定" at bounding box center [45, 199] width 83 height 23
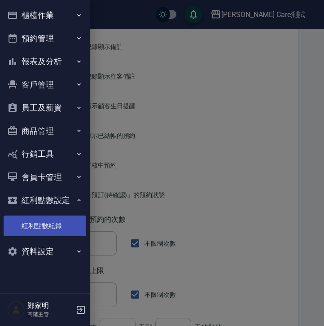
click at [61, 222] on link "紅利點數紀錄" at bounding box center [45, 225] width 83 height 21
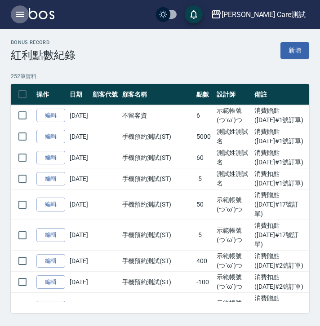
click at [14, 12] on icon "button" at bounding box center [19, 14] width 11 height 11
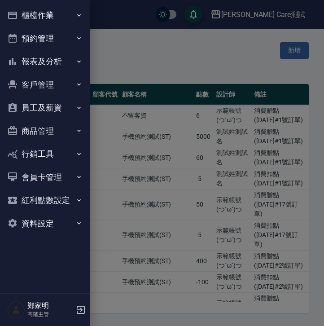
click at [72, 217] on button "資料設定" at bounding box center [45, 223] width 83 height 23
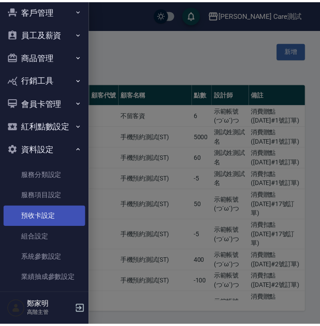
scroll to position [77, 0]
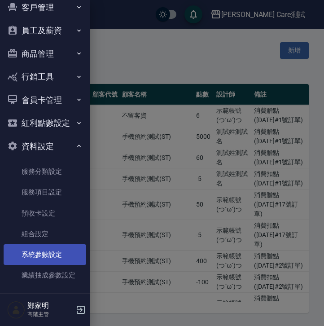
click at [47, 257] on link "系統參數設定" at bounding box center [45, 254] width 83 height 21
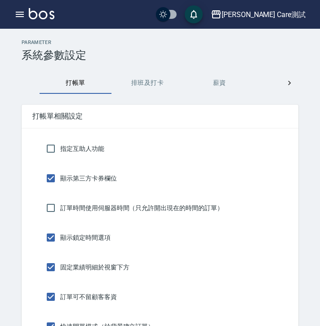
click at [291, 83] on icon at bounding box center [289, 83] width 9 height 9
click at [146, 83] on button "預約" at bounding box center [147, 83] width 72 height 22
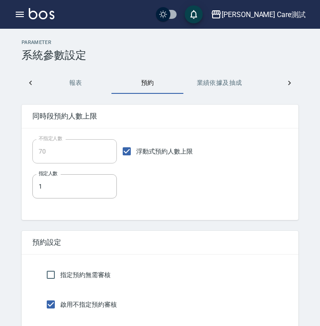
scroll to position [273, 0]
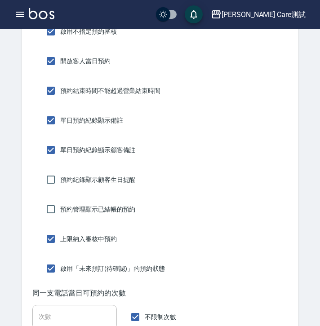
click at [109, 175] on span "預約紀錄顯示顧客生日提醒" at bounding box center [97, 179] width 75 height 9
click at [60, 175] on input "預約紀錄顯示顧客生日提醒" at bounding box center [50, 179] width 19 height 19
click at [109, 175] on span "預約紀錄顯示顧客生日提醒" at bounding box center [97, 179] width 75 height 9
click at [60, 175] on input "預約紀錄顯示顧客生日提醒" at bounding box center [50, 179] width 19 height 19
click at [109, 175] on span "預約紀錄顯示顧客生日提醒" at bounding box center [97, 179] width 75 height 9
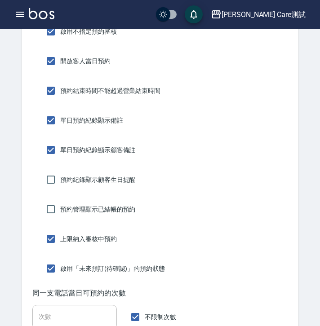
click at [60, 175] on input "預約紀錄顯示顧客生日提醒" at bounding box center [50, 179] width 19 height 19
checkbox input "true"
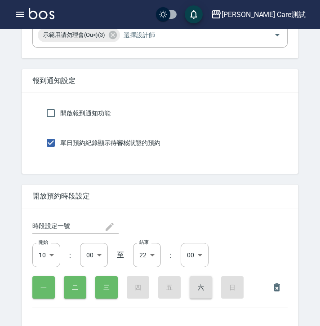
scroll to position [2333, 0]
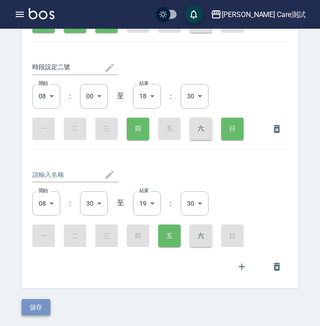
click at [36, 300] on button "儲存" at bounding box center [36, 307] width 29 height 17
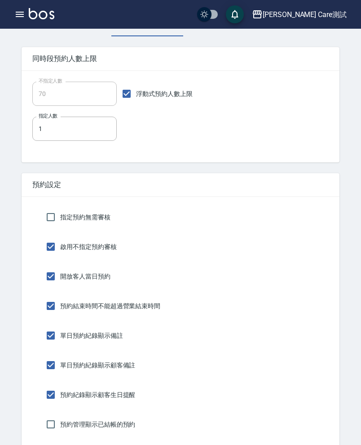
scroll to position [148, 0]
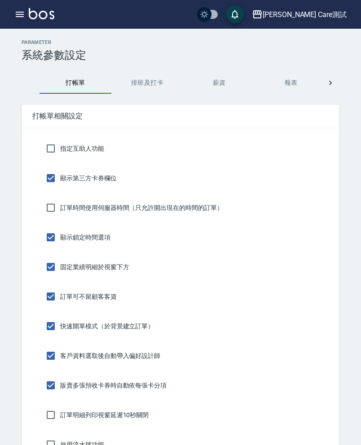
click at [228, 82] on button "薪資" at bounding box center [219, 83] width 72 height 22
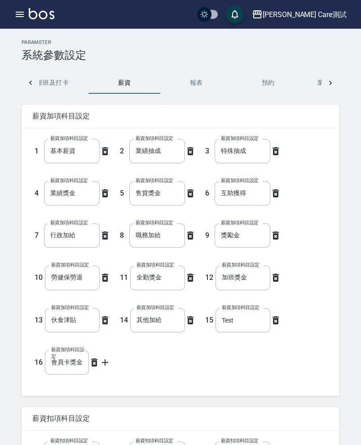
scroll to position [0, 96]
click at [264, 83] on button "預約" at bounding box center [267, 83] width 72 height 22
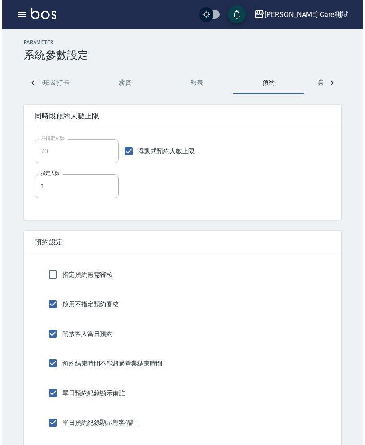
scroll to position [127, 0]
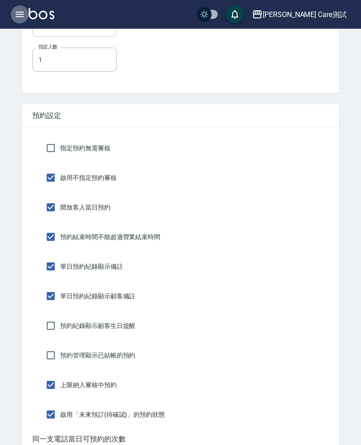
click at [23, 15] on icon "button" at bounding box center [19, 14] width 11 height 11
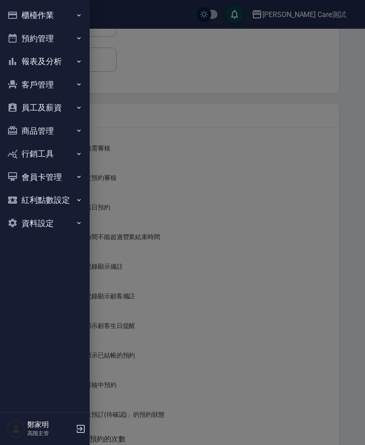
click at [69, 206] on button "紅利點數設定" at bounding box center [45, 199] width 83 height 23
click at [55, 237] on ul "紅利點數紀錄" at bounding box center [45, 226] width 83 height 28
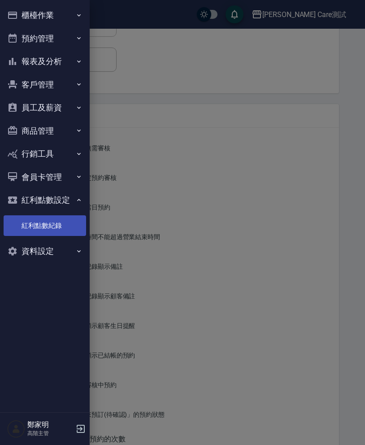
click at [62, 228] on link "紅利點數紀錄" at bounding box center [45, 225] width 83 height 21
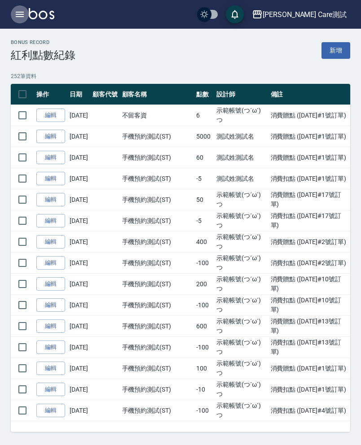
click at [15, 19] on icon "button" at bounding box center [19, 14] width 11 height 11
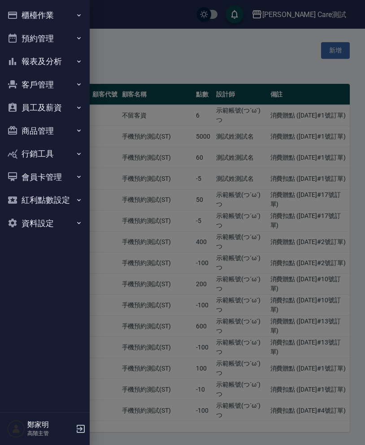
click at [34, 228] on button "資料設定" at bounding box center [45, 223] width 83 height 23
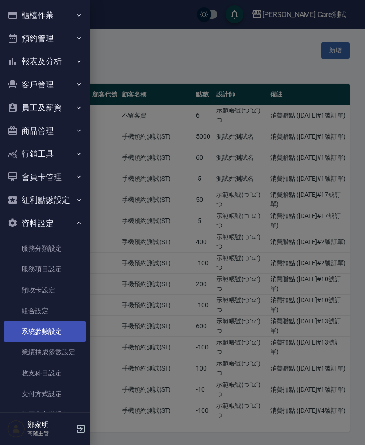
click at [48, 327] on link "系統參數設定" at bounding box center [45, 331] width 83 height 21
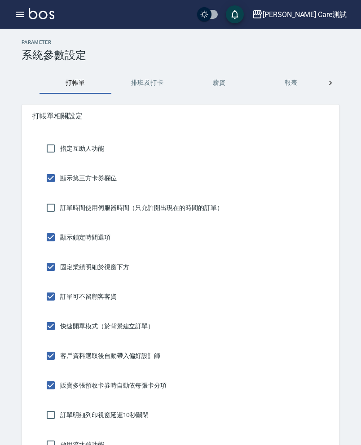
click at [328, 85] on icon at bounding box center [330, 83] width 9 height 9
click at [140, 88] on button "預約" at bounding box center [147, 83] width 72 height 22
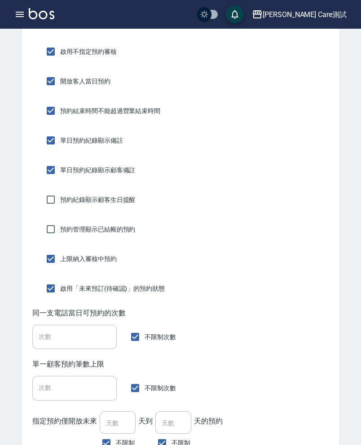
scroll to position [296, 0]
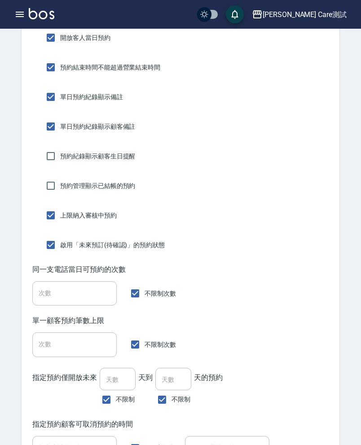
click at [102, 158] on span "預約紀錄顯示顧客生日提醒" at bounding box center [97, 156] width 75 height 9
click at [60, 158] on input "預約紀錄顯示顧客生日提醒" at bounding box center [50, 156] width 19 height 19
checkbox input "true"
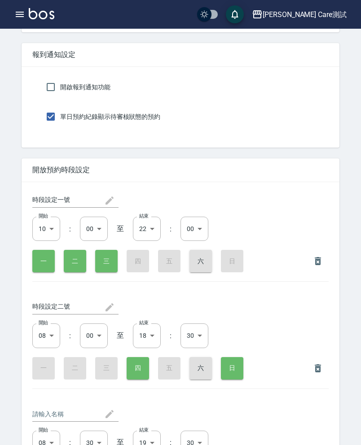
scroll to position [2159, 0]
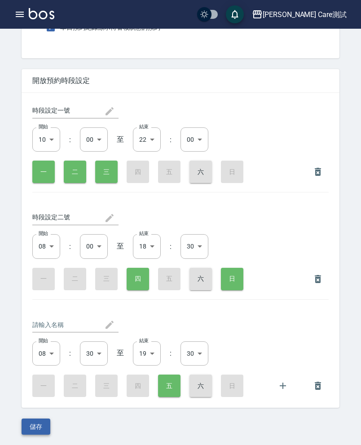
click at [35, 424] on button "儲存" at bounding box center [36, 427] width 29 height 17
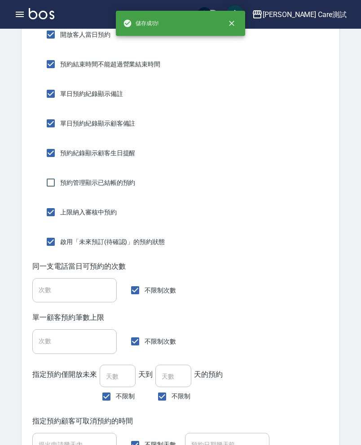
scroll to position [325, 0]
